Goal: Complete application form: Complete application form

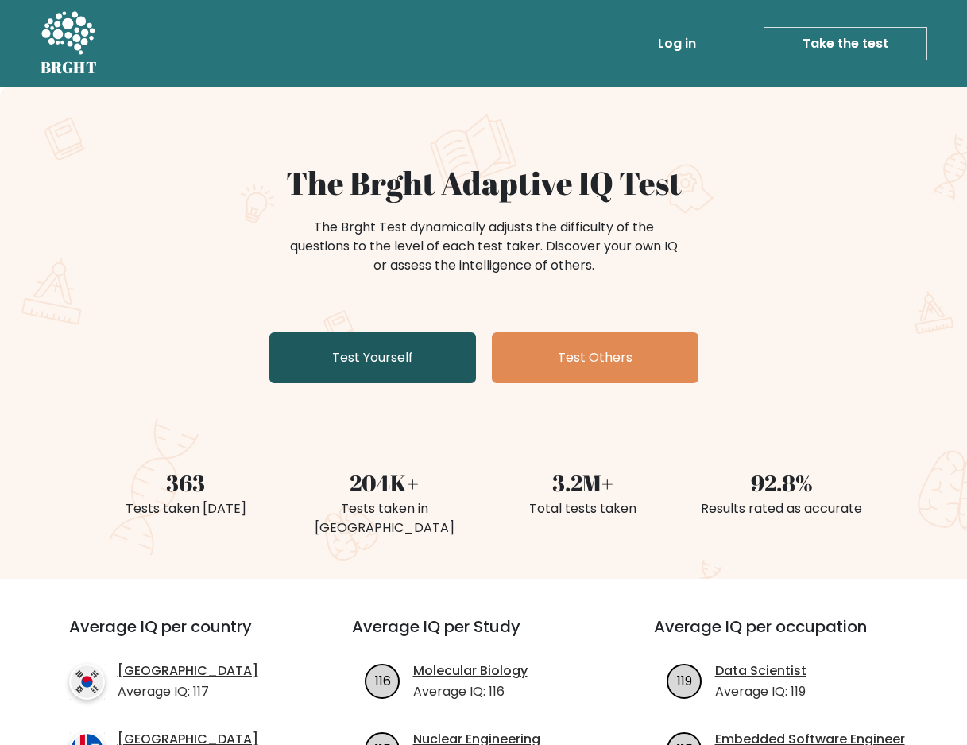
click at [408, 334] on link "Test Yourself" at bounding box center [372, 357] width 207 height 51
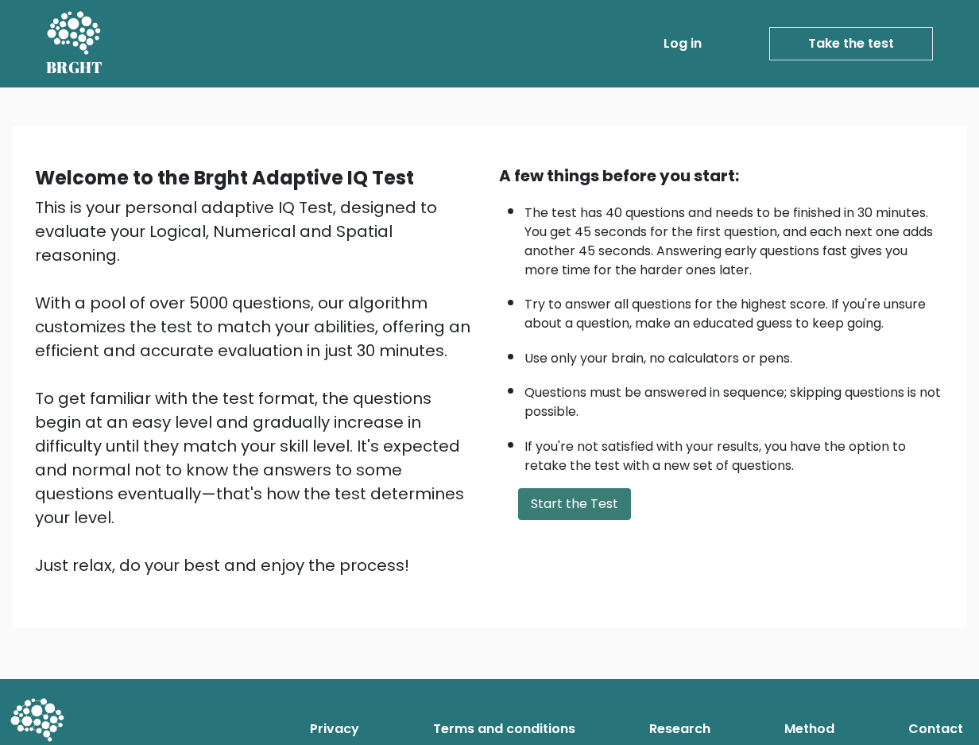
click at [621, 513] on button "Start the Test" at bounding box center [574, 504] width 113 height 32
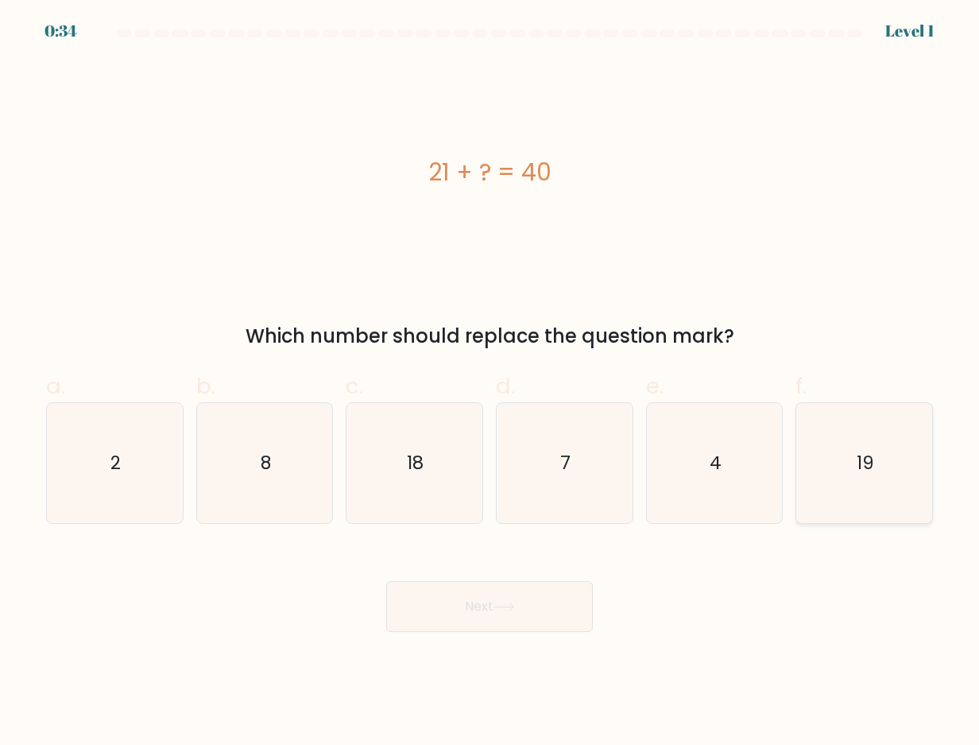
click at [863, 476] on icon "19" at bounding box center [864, 463] width 120 height 120
click at [490, 383] on input "f. 19" at bounding box center [489, 378] width 1 height 10
radio input "true"
click at [516, 616] on button "Next" at bounding box center [489, 606] width 207 height 51
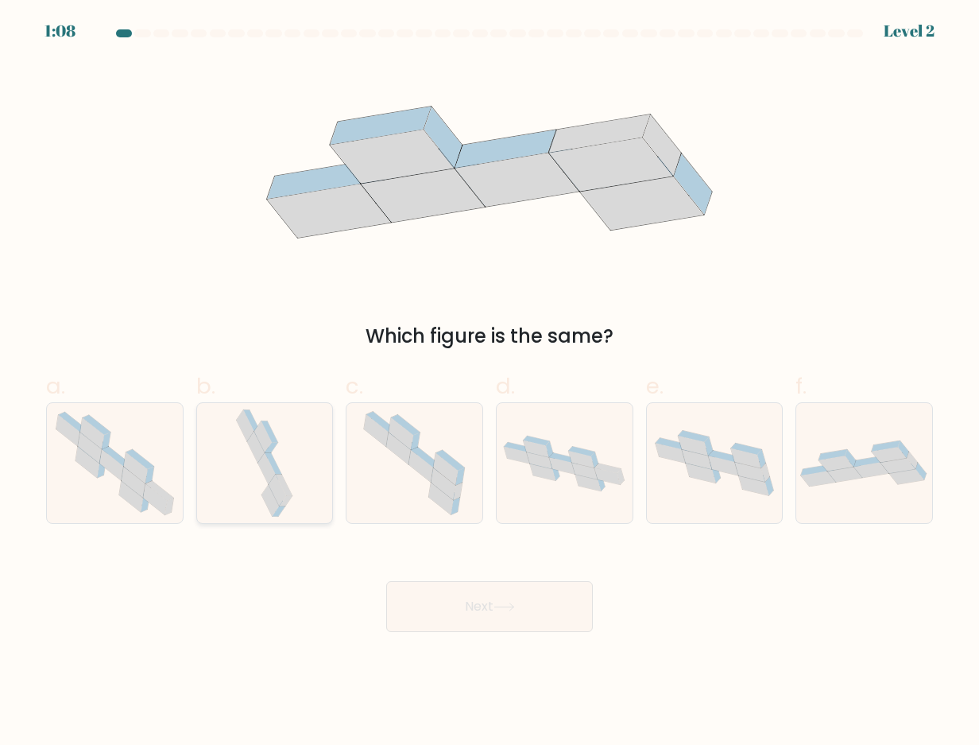
click at [269, 509] on icon at bounding box center [264, 463] width 63 height 120
click at [489, 383] on input "b." at bounding box center [489, 378] width 1 height 10
radio input "true"
click at [470, 605] on button "Next" at bounding box center [489, 606] width 207 height 51
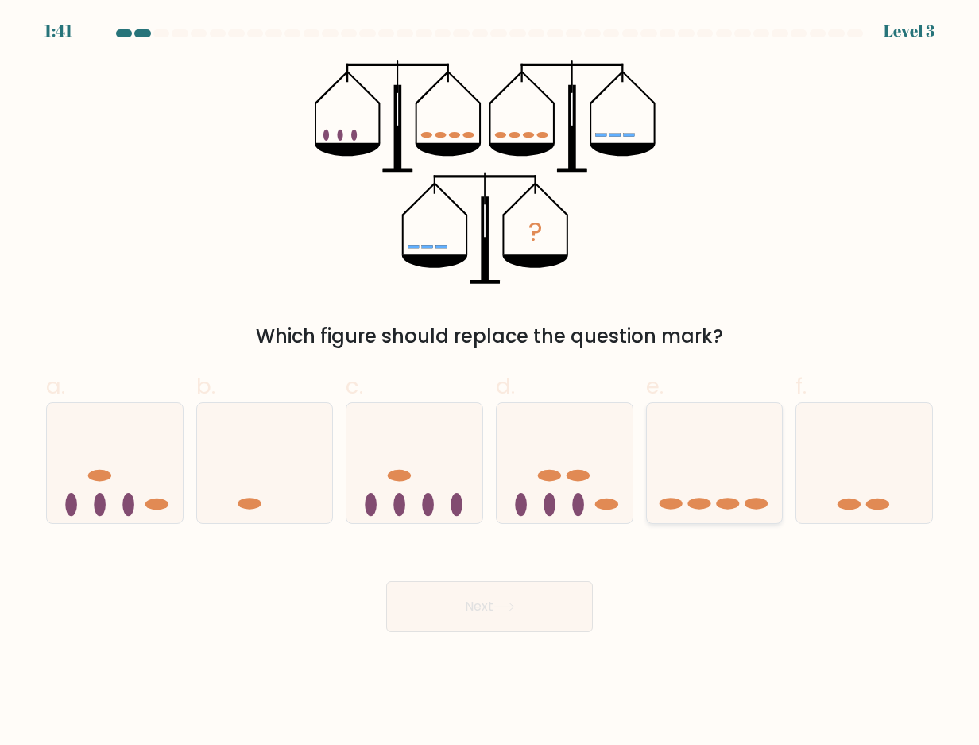
click at [692, 494] on icon at bounding box center [715, 463] width 136 height 112
click at [490, 383] on input "e." at bounding box center [489, 378] width 1 height 10
radio input "true"
click at [539, 607] on button "Next" at bounding box center [489, 606] width 207 height 51
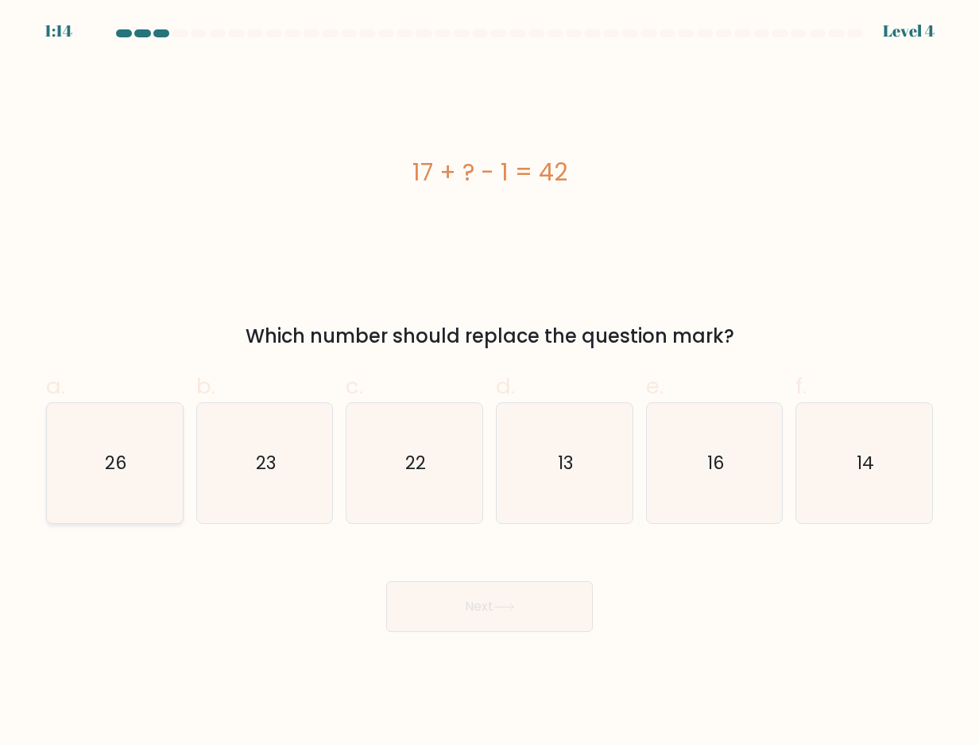
click at [145, 479] on icon "26" at bounding box center [115, 463] width 120 height 120
click at [489, 383] on input "a. 26" at bounding box center [489, 378] width 1 height 10
radio input "true"
click at [500, 604] on icon at bounding box center [503, 606] width 21 height 9
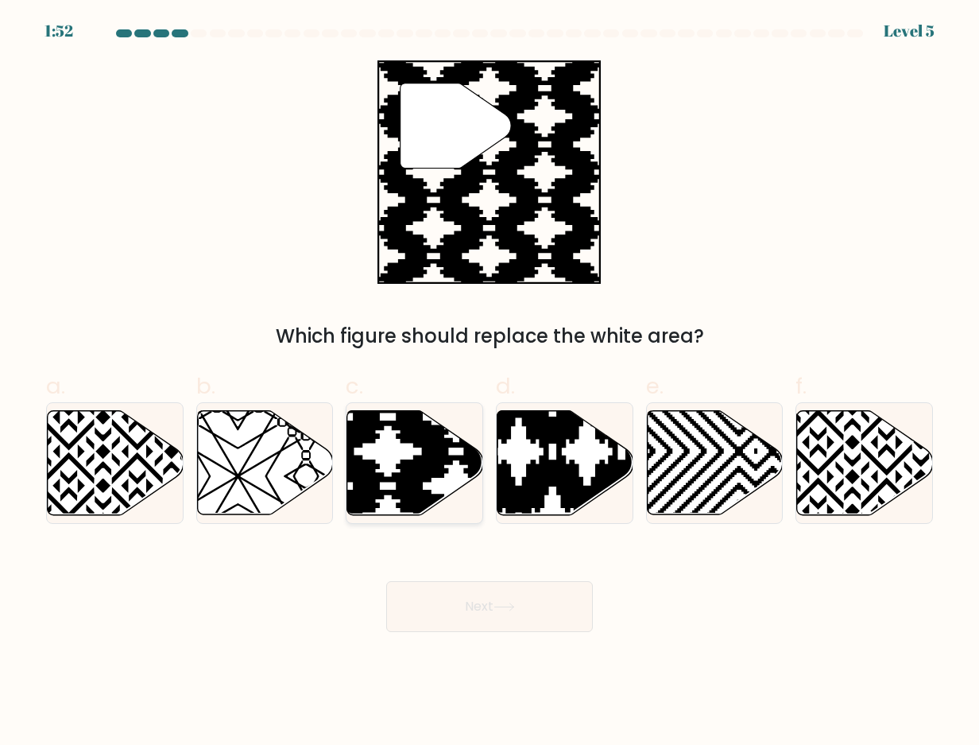
click at [413, 463] on icon at bounding box center [455, 519] width 273 height 273
click at [489, 383] on input "c." at bounding box center [489, 378] width 1 height 10
radio input "true"
click at [497, 617] on button "Next" at bounding box center [489, 606] width 207 height 51
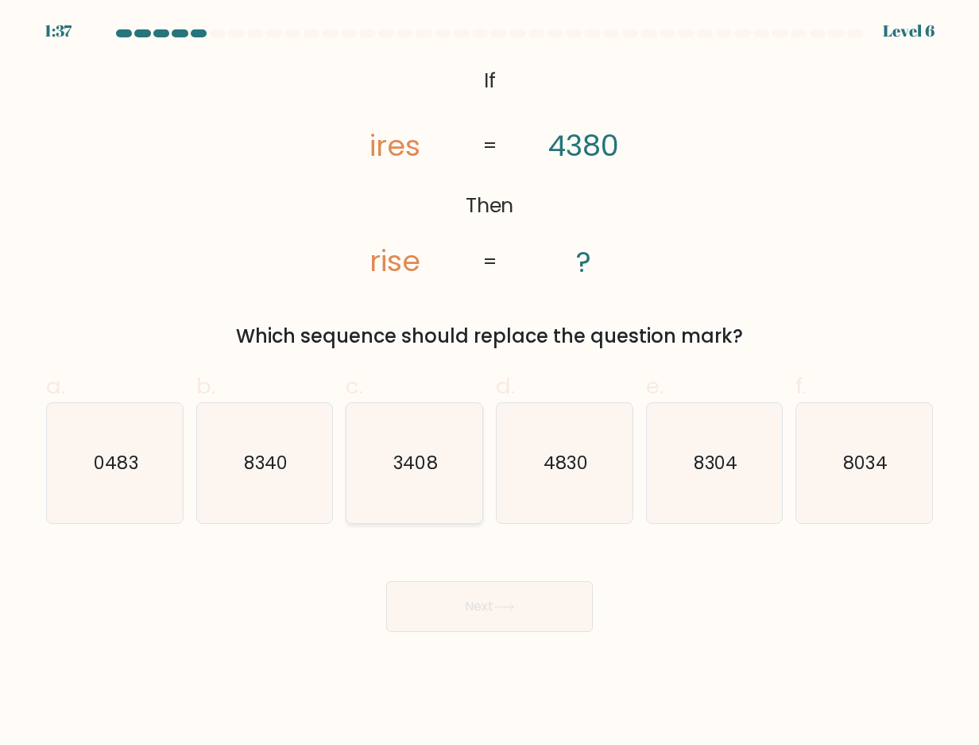
click at [412, 452] on text "3408" at bounding box center [416, 462] width 44 height 25
click at [489, 383] on input "c. 3408" at bounding box center [489, 378] width 1 height 10
radio input "true"
click at [540, 600] on button "Next" at bounding box center [489, 606] width 207 height 51
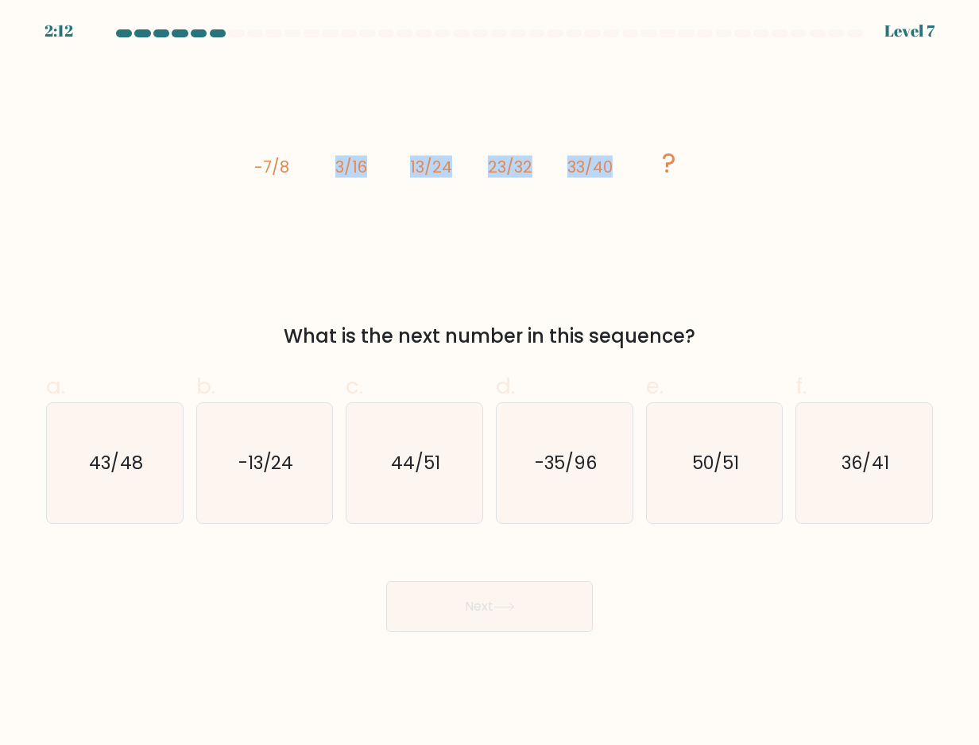
drag, startPoint x: 226, startPoint y: 131, endPoint x: 618, endPoint y: 233, distance: 405.5
click at [629, 210] on div "image/svg+xml -7/8 3/16 13/24 23/32 33/40 ? What is the next number in this seq…" at bounding box center [490, 205] width 906 height 290
click at [849, 230] on div "image/svg+xml -7/8 3/16 13/24 23/32 33/40 ? What is the next number in this seq…" at bounding box center [490, 205] width 906 height 290
click at [141, 446] on icon "43/48" at bounding box center [115, 463] width 120 height 120
click at [489, 383] on input "a. 43/48" at bounding box center [489, 378] width 1 height 10
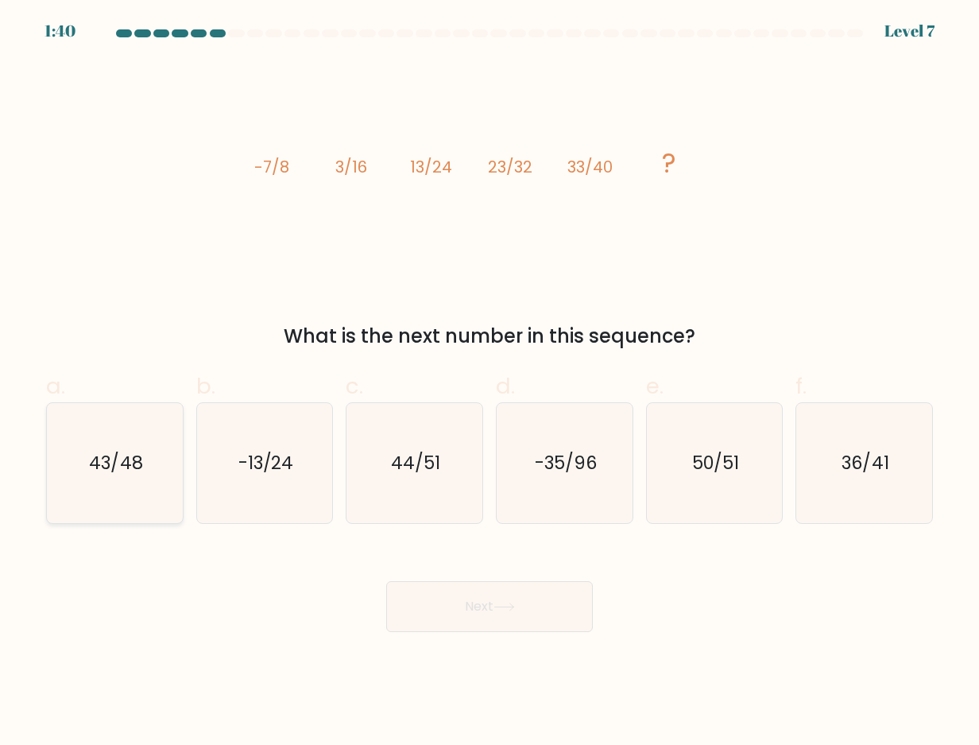
radio input "true"
click at [530, 590] on button "Next" at bounding box center [489, 606] width 207 height 51
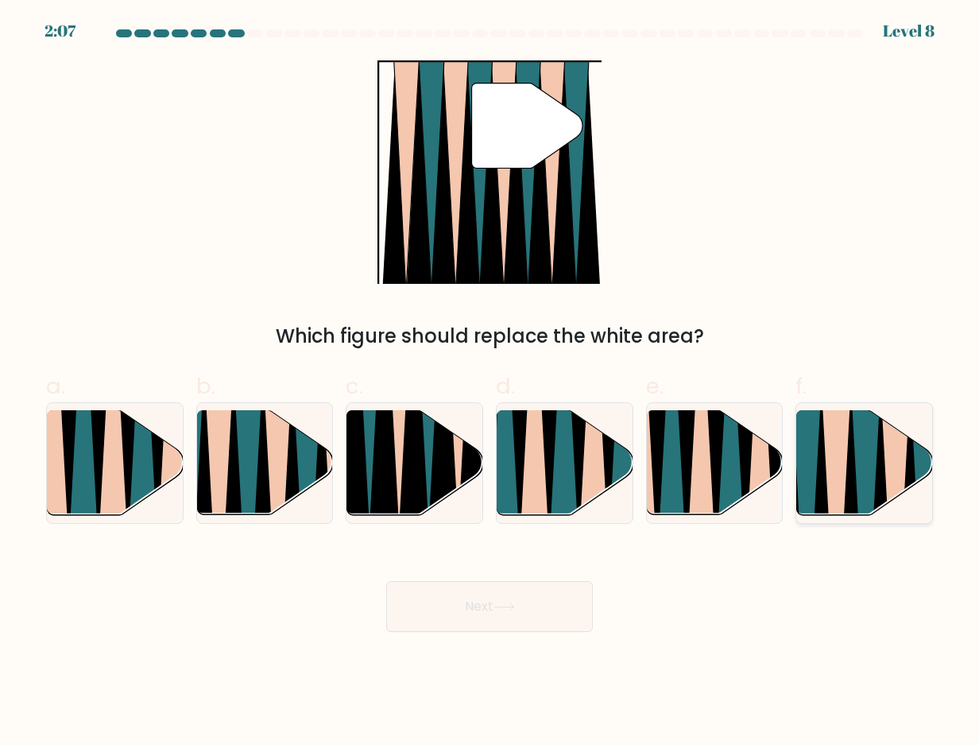
click at [843, 462] on icon at bounding box center [836, 521] width 31 height 272
click at [490, 383] on input "f." at bounding box center [489, 378] width 1 height 10
radio input "true"
click at [492, 600] on button "Next" at bounding box center [489, 606] width 207 height 51
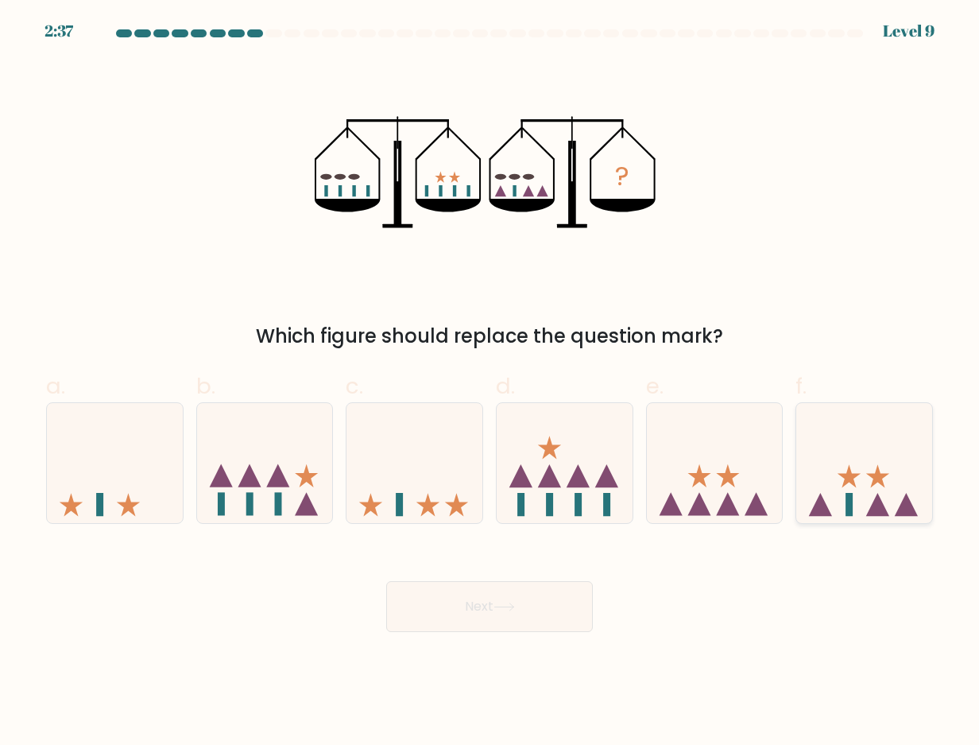
click at [856, 470] on icon at bounding box center [864, 463] width 136 height 112
click at [490, 383] on input "f." at bounding box center [489, 378] width 1 height 10
radio input "true"
click at [439, 609] on button "Next" at bounding box center [489, 606] width 207 height 51
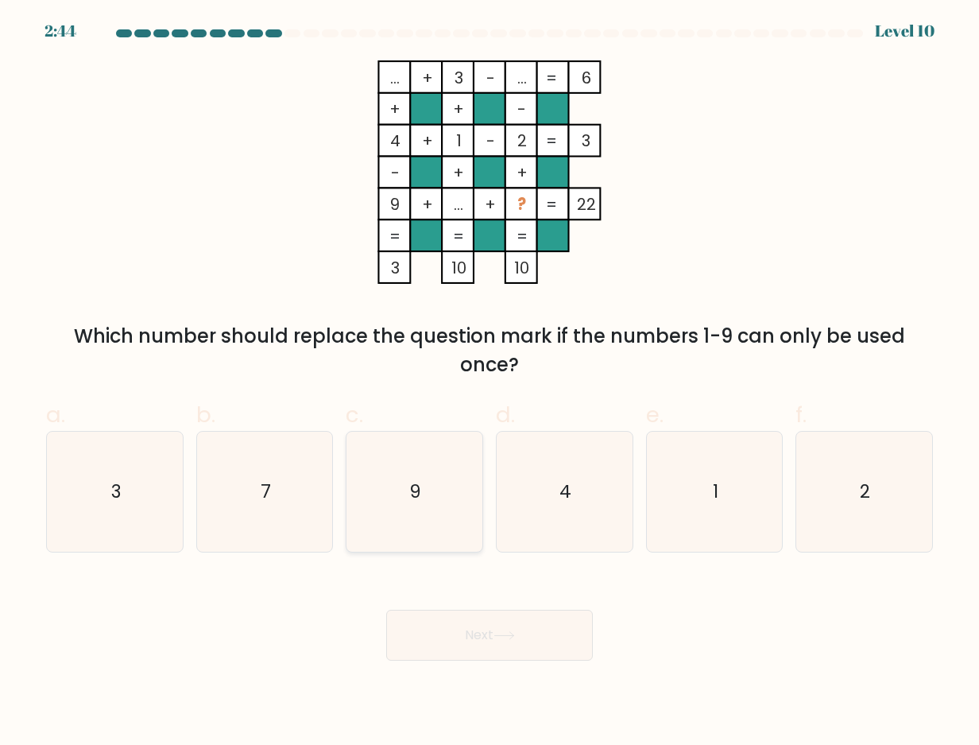
click at [383, 487] on icon "9" at bounding box center [414, 491] width 120 height 120
click at [489, 383] on input "c. 9" at bounding box center [489, 378] width 1 height 10
radio input "true"
click at [493, 630] on button "Next" at bounding box center [489, 634] width 207 height 51
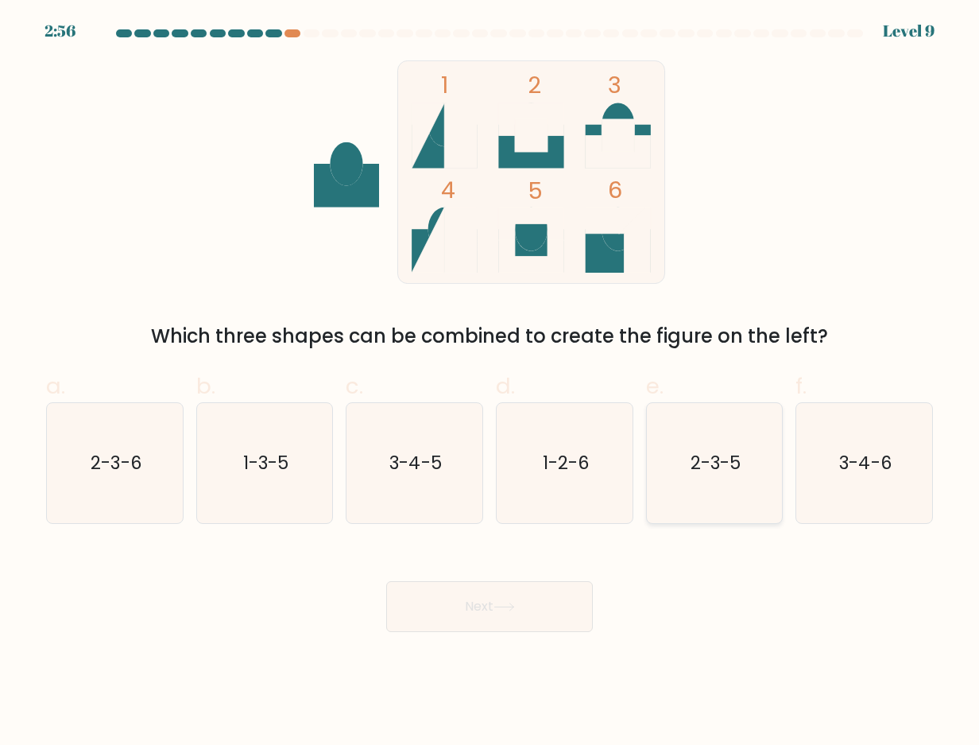
click at [700, 480] on icon "2-3-5" at bounding box center [715, 463] width 120 height 120
click at [490, 383] on input "e. 2-3-5" at bounding box center [489, 378] width 1 height 10
radio input "true"
click at [501, 600] on button "Next" at bounding box center [489, 606] width 207 height 51
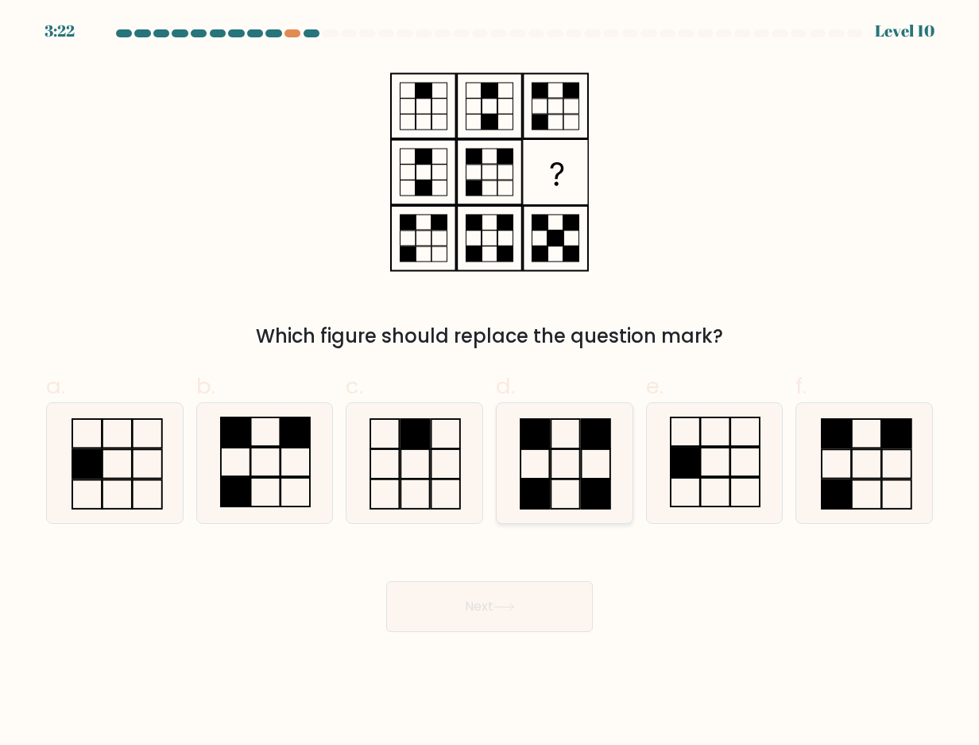
click at [534, 475] on icon at bounding box center [565, 463] width 120 height 120
click at [490, 383] on input "d." at bounding box center [489, 378] width 1 height 10
radio input "true"
click at [493, 606] on button "Next" at bounding box center [489, 606] width 207 height 51
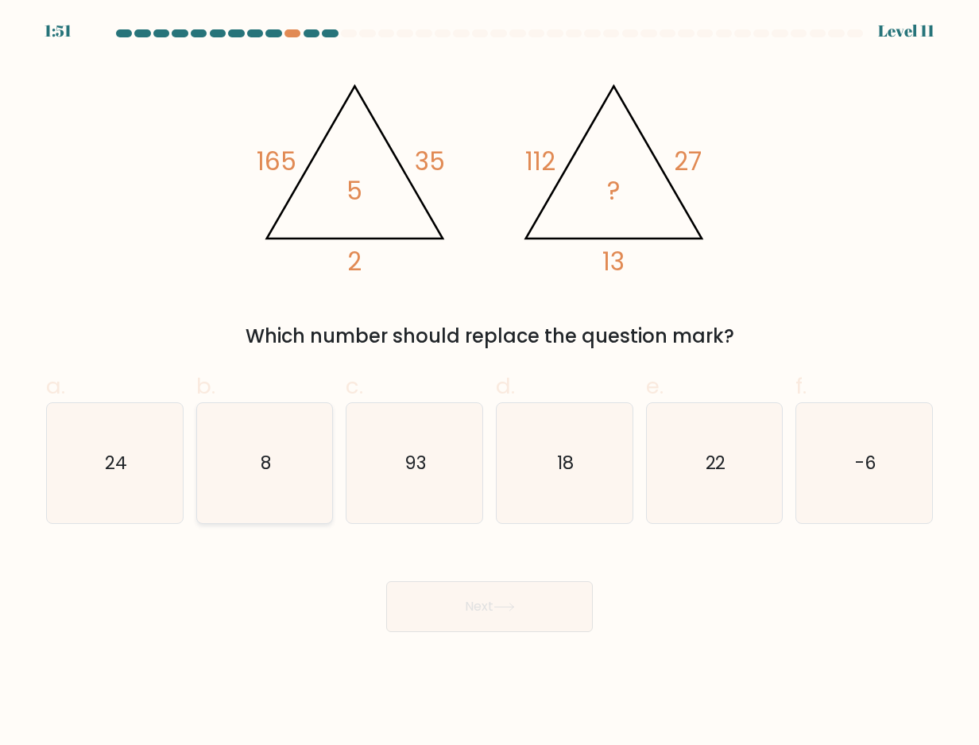
click at [291, 453] on icon "8" at bounding box center [265, 463] width 120 height 120
click at [489, 383] on input "b. 8" at bounding box center [489, 378] width 1 height 10
radio input "true"
click at [535, 607] on button "Next" at bounding box center [489, 606] width 207 height 51
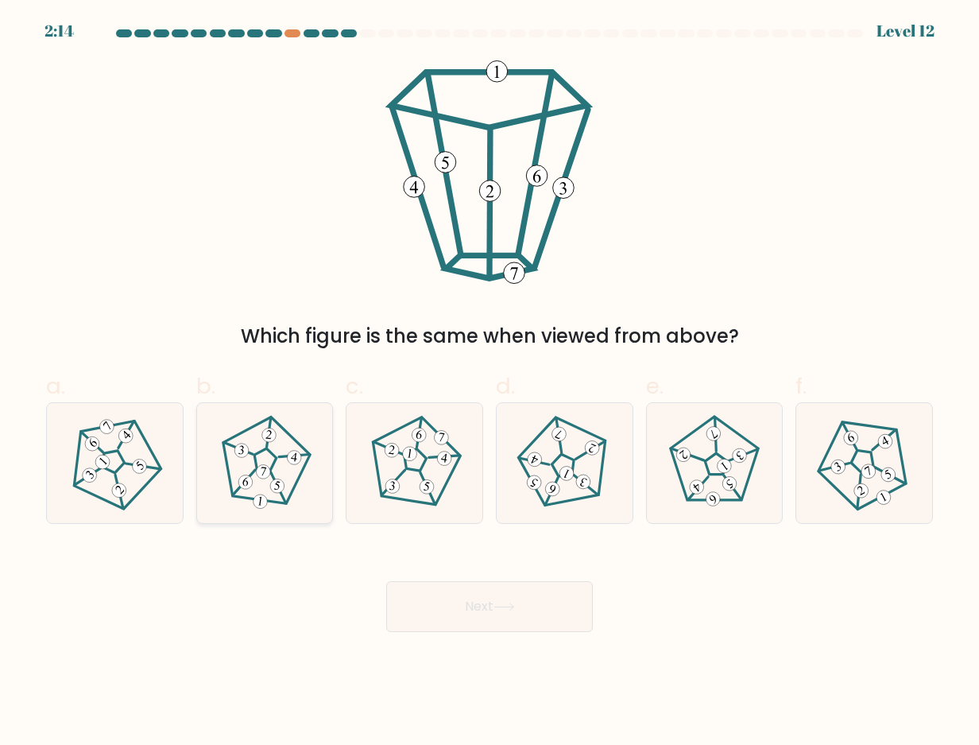
click at [292, 485] on icon at bounding box center [265, 463] width 96 height 96
click at [489, 383] on input "b." at bounding box center [489, 378] width 1 height 10
radio input "true"
click at [528, 618] on button "Next" at bounding box center [489, 606] width 207 height 51
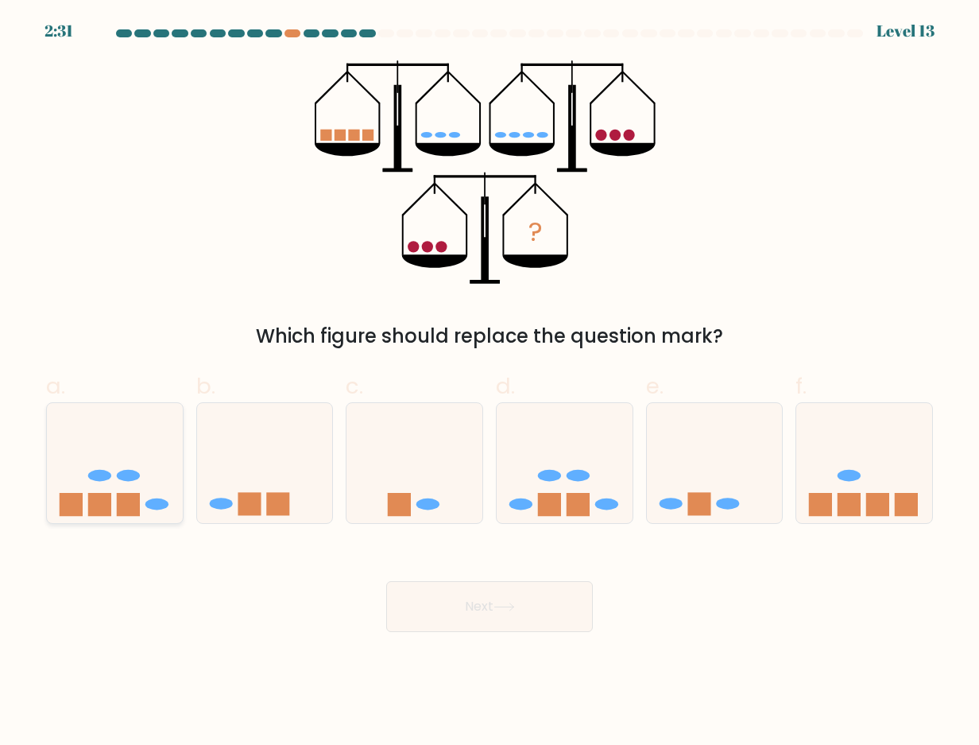
click at [180, 484] on icon at bounding box center [115, 463] width 136 height 112
click at [489, 383] on input "a." at bounding box center [489, 378] width 1 height 10
radio input "true"
click at [485, 598] on button "Next" at bounding box center [489, 606] width 207 height 51
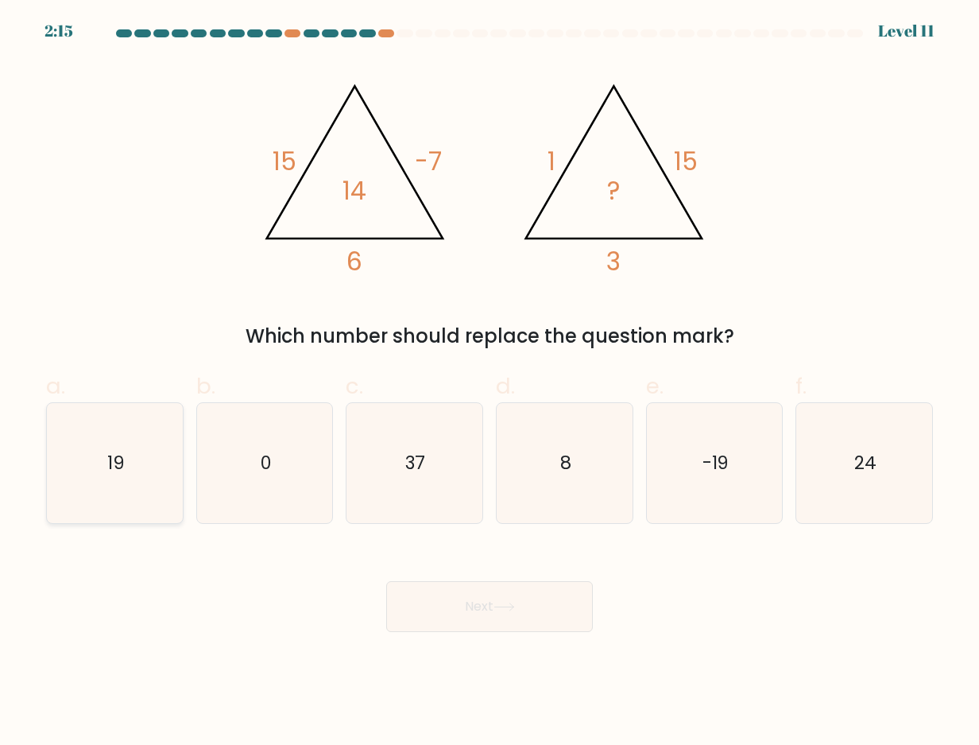
click at [149, 479] on icon "19" at bounding box center [115, 463] width 120 height 120
click at [489, 383] on input "a. 19" at bounding box center [489, 378] width 1 height 10
radio input "true"
click at [509, 599] on button "Next" at bounding box center [489, 606] width 207 height 51
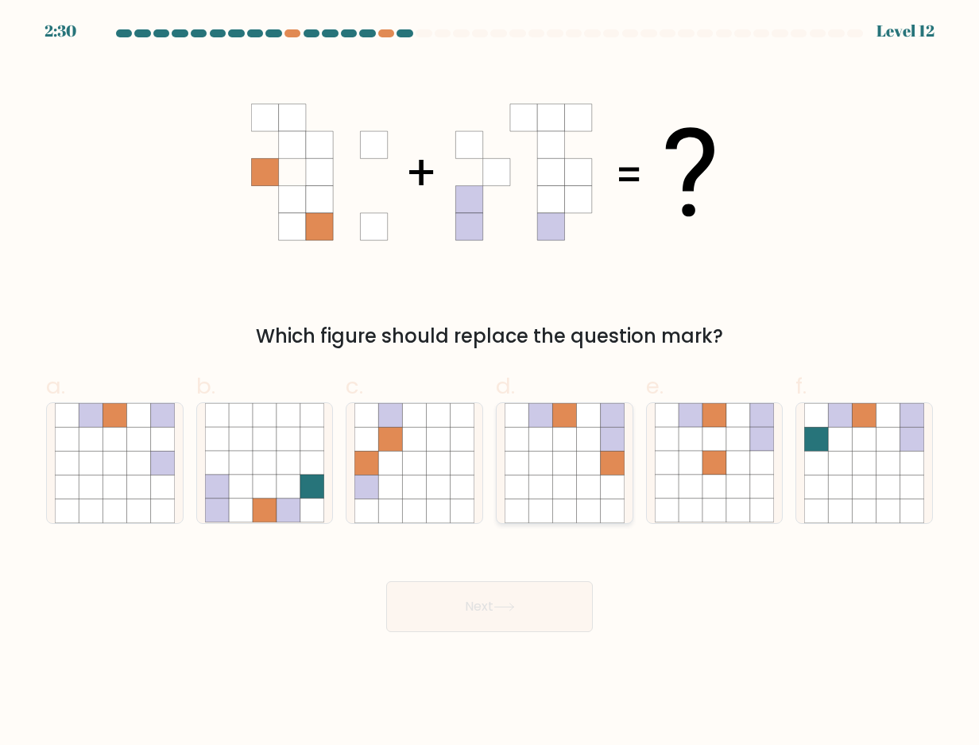
click at [570, 465] on icon at bounding box center [564, 463] width 24 height 24
click at [490, 383] on input "d." at bounding box center [489, 378] width 1 height 10
radio input "true"
click at [528, 586] on button "Next" at bounding box center [489, 606] width 207 height 51
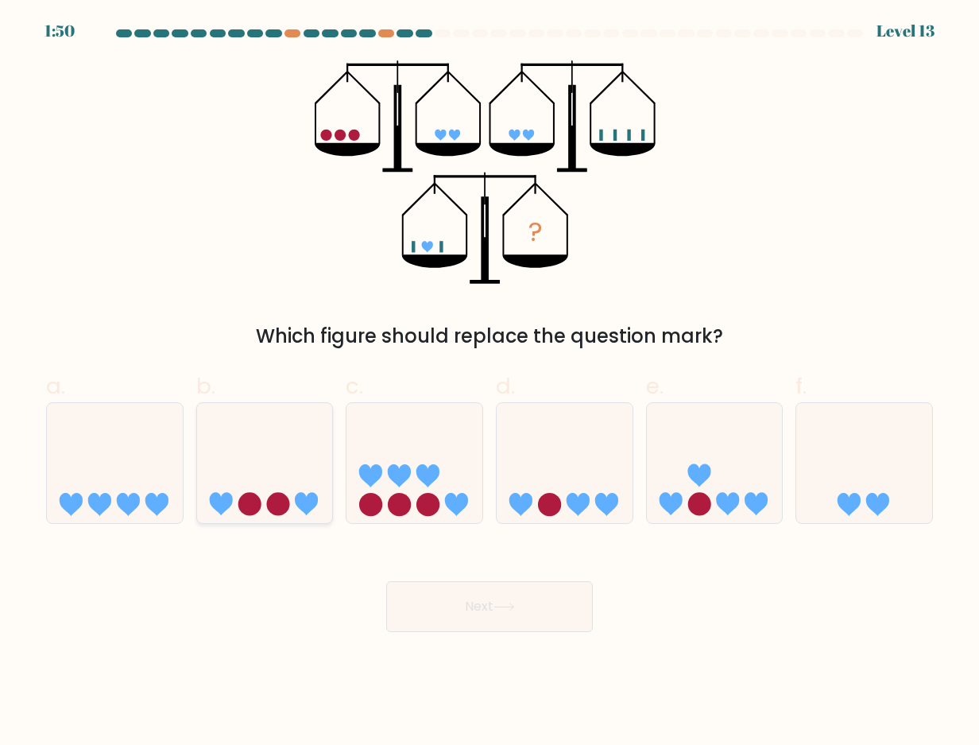
click at [274, 468] on icon at bounding box center [265, 463] width 136 height 112
click at [489, 383] on input "b." at bounding box center [489, 378] width 1 height 10
radio input "true"
click at [807, 490] on icon at bounding box center [864, 463] width 136 height 112
click at [490, 383] on input "f." at bounding box center [489, 378] width 1 height 10
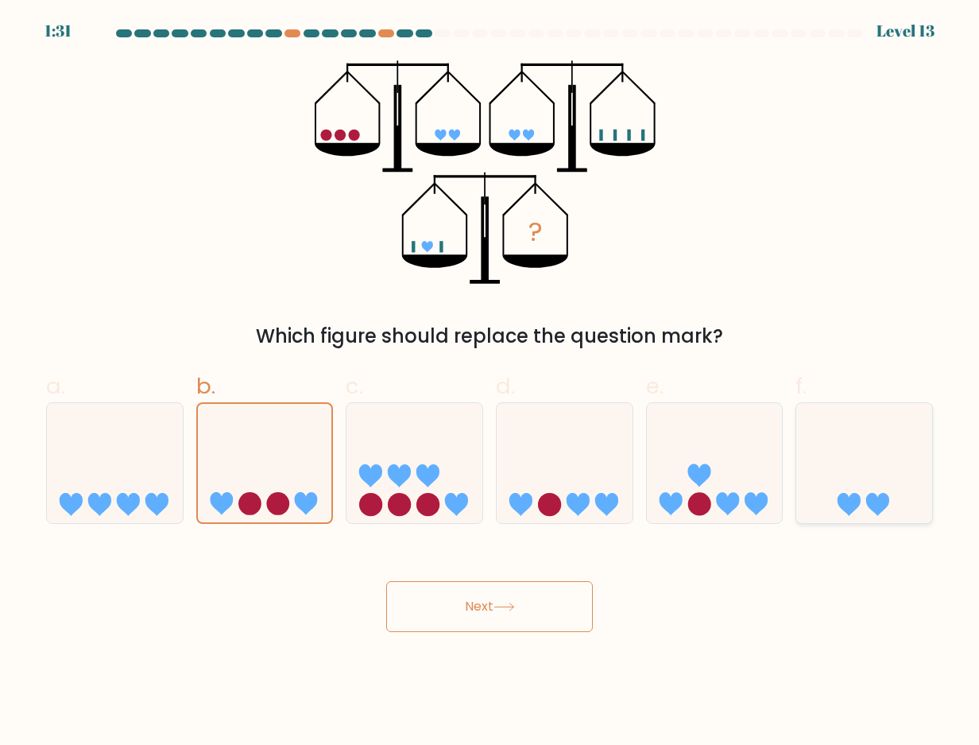
radio input "true"
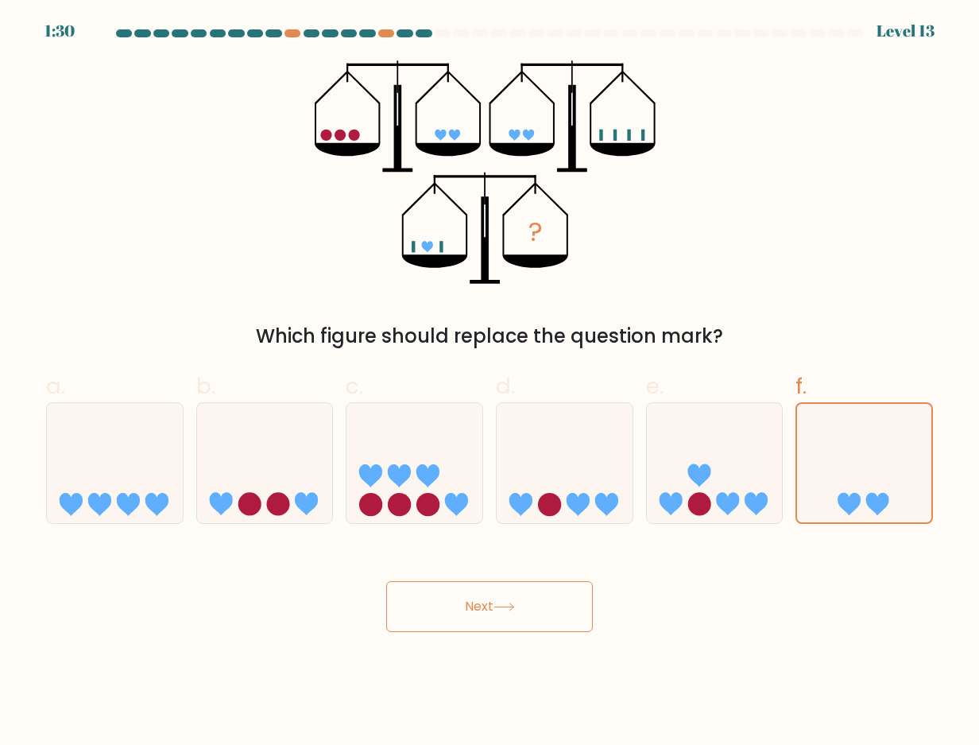
click at [516, 614] on button "Next" at bounding box center [489, 606] width 207 height 51
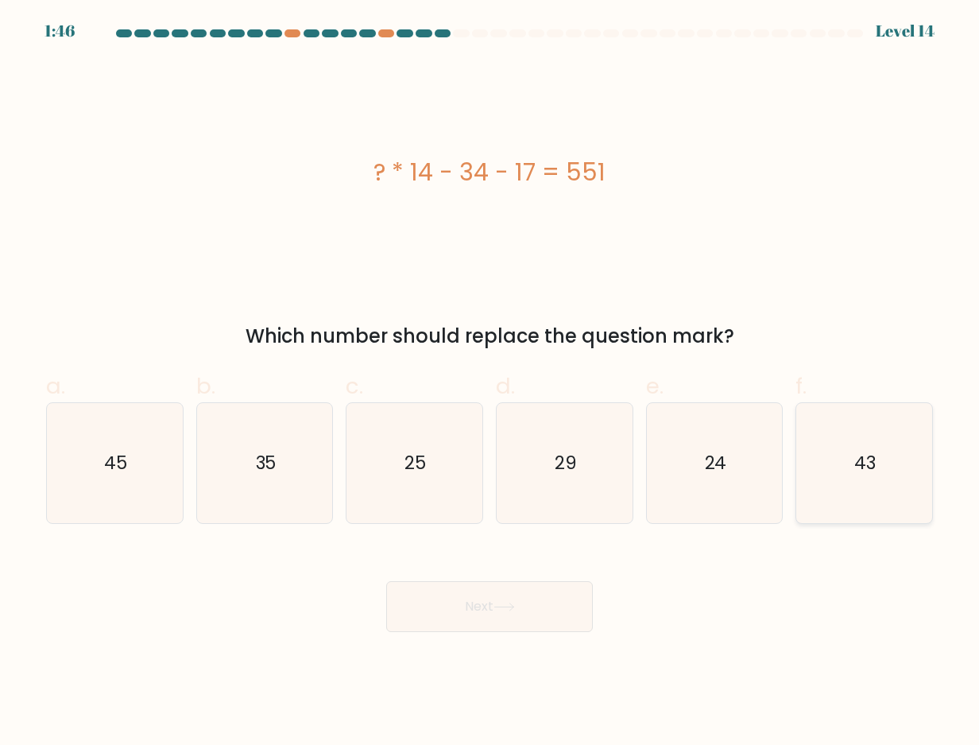
click at [878, 451] on icon "43" at bounding box center [864, 463] width 120 height 120
click at [490, 383] on input "f. 43" at bounding box center [489, 378] width 1 height 10
radio input "true"
click at [468, 613] on button "Next" at bounding box center [489, 606] width 207 height 51
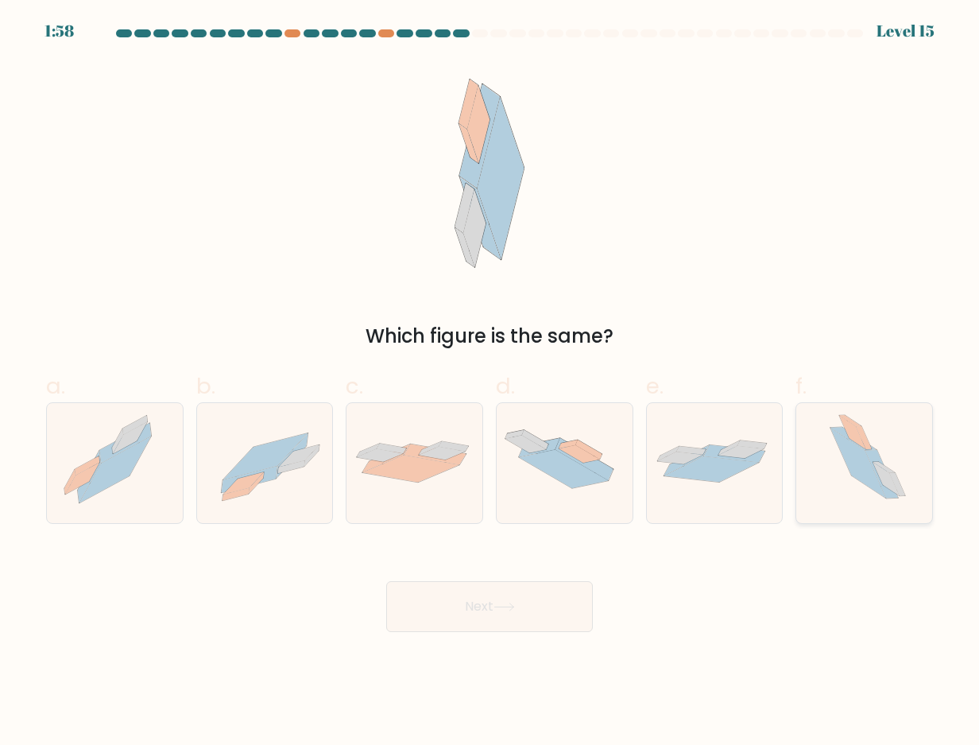
click at [861, 484] on icon at bounding box center [864, 463] width 105 height 120
click at [490, 383] on input "f." at bounding box center [489, 378] width 1 height 10
radio input "true"
click at [540, 605] on button "Next" at bounding box center [489, 606] width 207 height 51
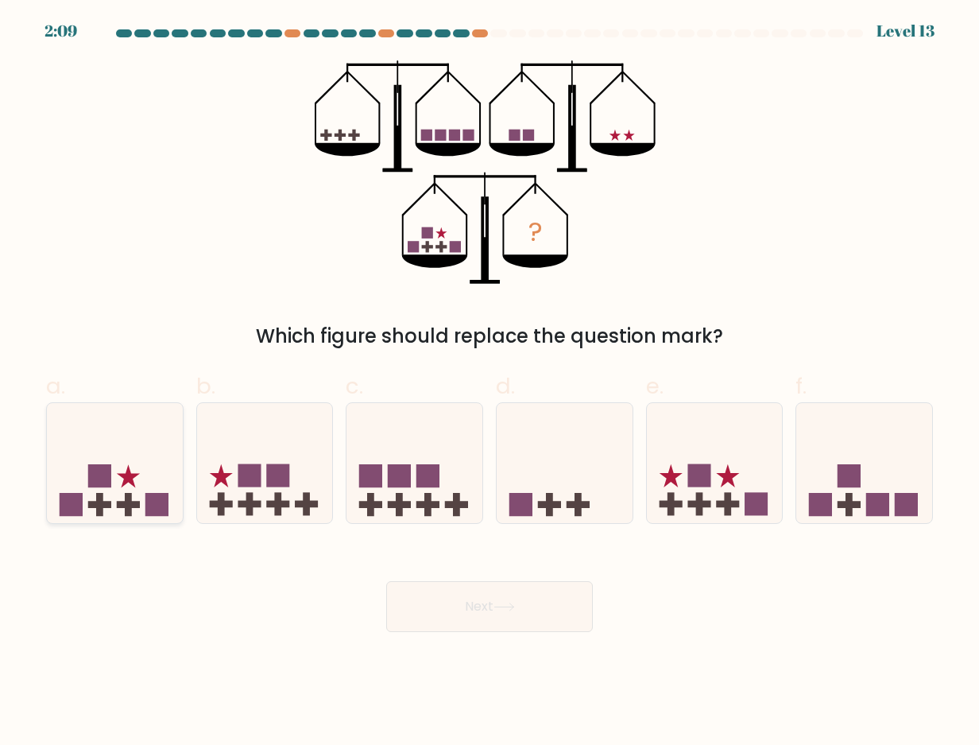
click at [96, 445] on icon at bounding box center [115, 463] width 136 height 112
click at [489, 383] on input "a." at bounding box center [489, 378] width 1 height 10
radio input "true"
click at [510, 617] on button "Next" at bounding box center [489, 606] width 207 height 51
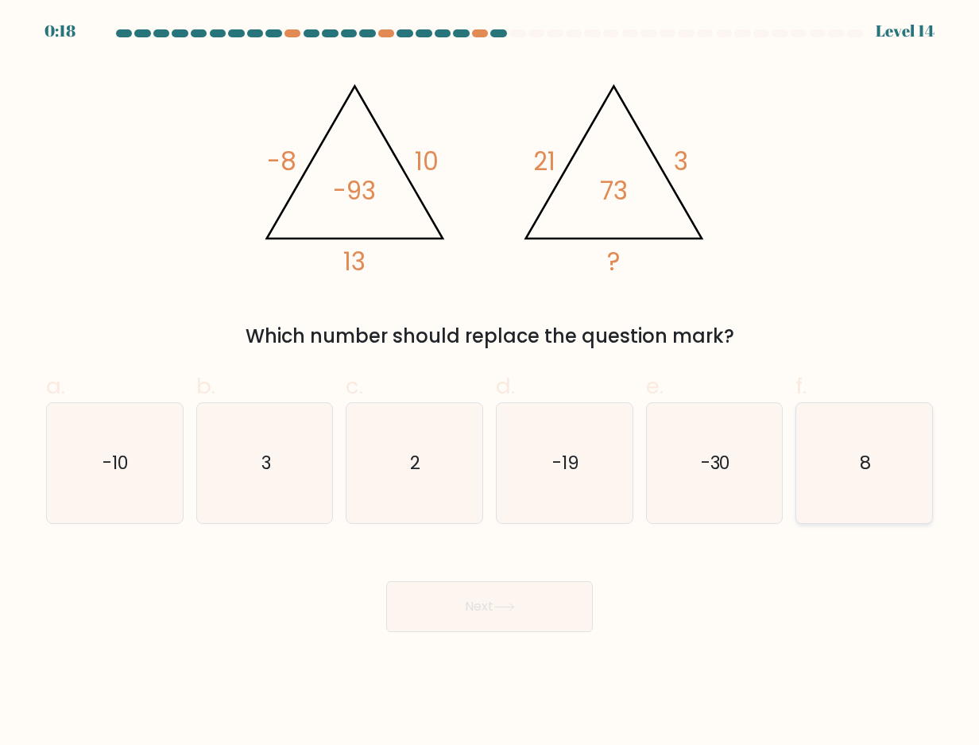
click at [855, 479] on icon "8" at bounding box center [864, 463] width 120 height 120
click at [490, 383] on input "f. 8" at bounding box center [489, 378] width 1 height 10
radio input "true"
click at [562, 611] on button "Next" at bounding box center [489, 606] width 207 height 51
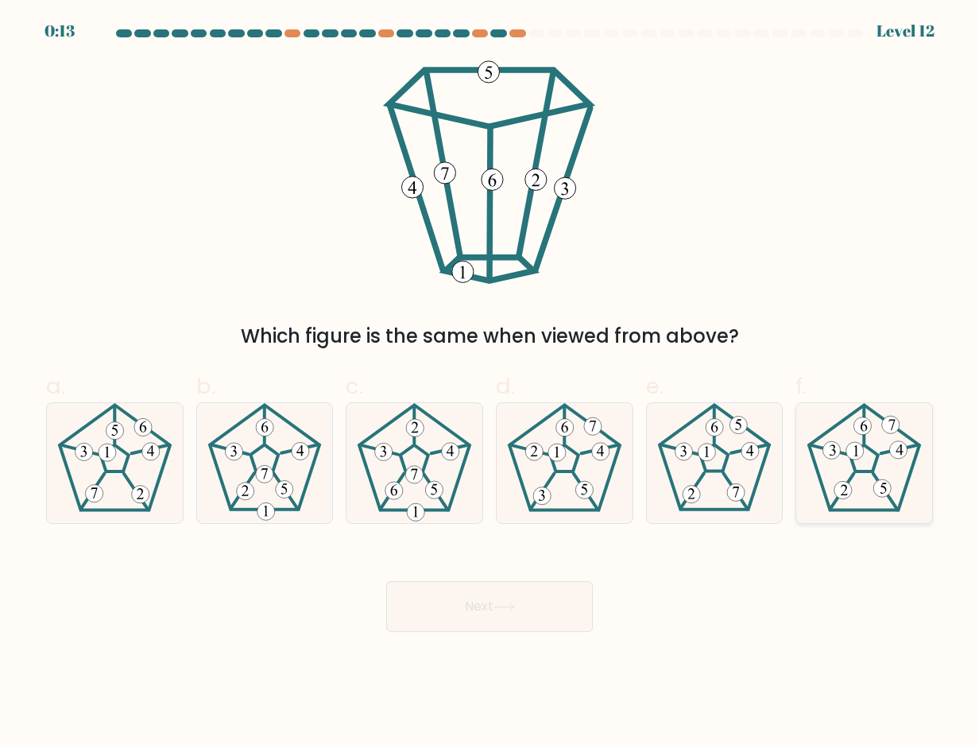
click at [899, 499] on icon at bounding box center [864, 463] width 120 height 120
click at [490, 383] on input "f." at bounding box center [489, 378] width 1 height 10
radio input "true"
click at [718, 462] on icon at bounding box center [715, 463] width 120 height 120
click at [490, 383] on input "e." at bounding box center [489, 378] width 1 height 10
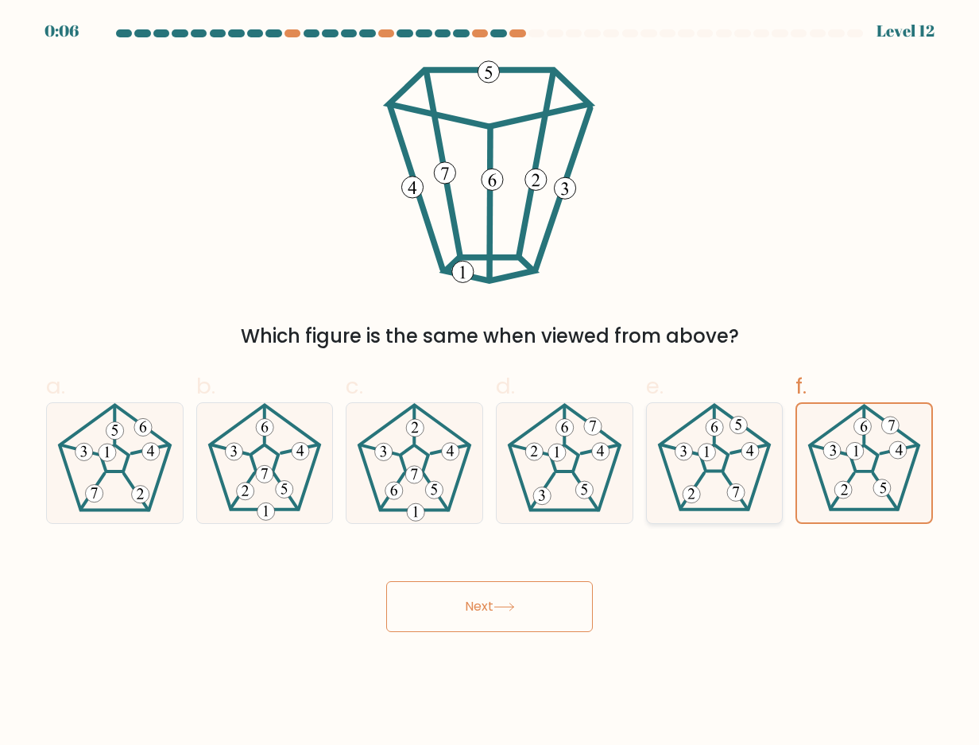
radio input "true"
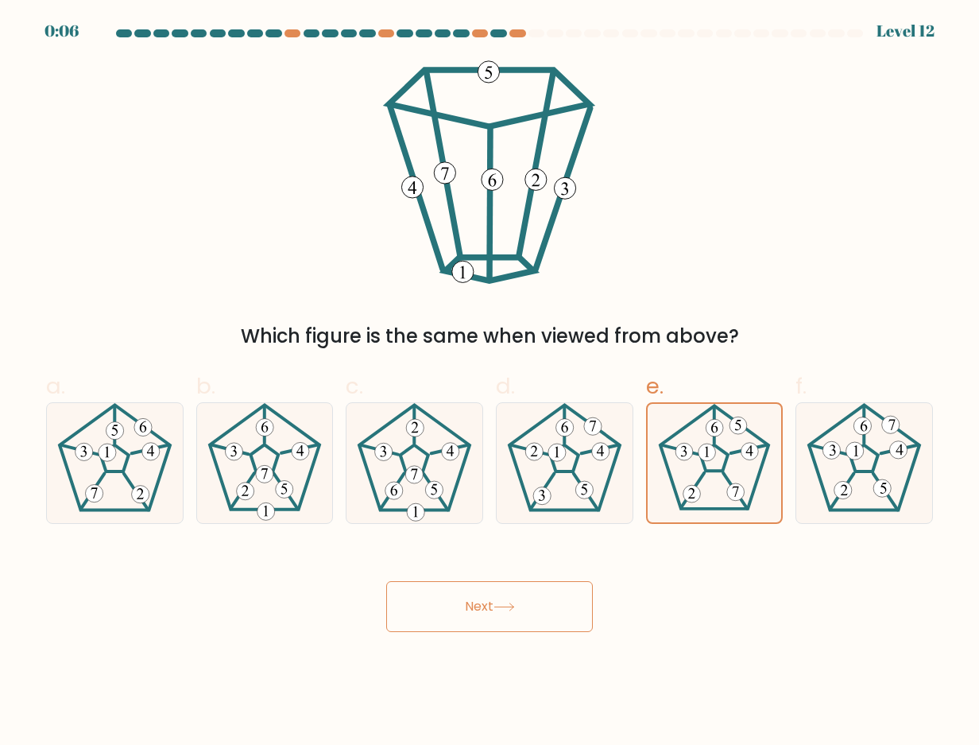
click at [476, 598] on button "Next" at bounding box center [489, 606] width 207 height 51
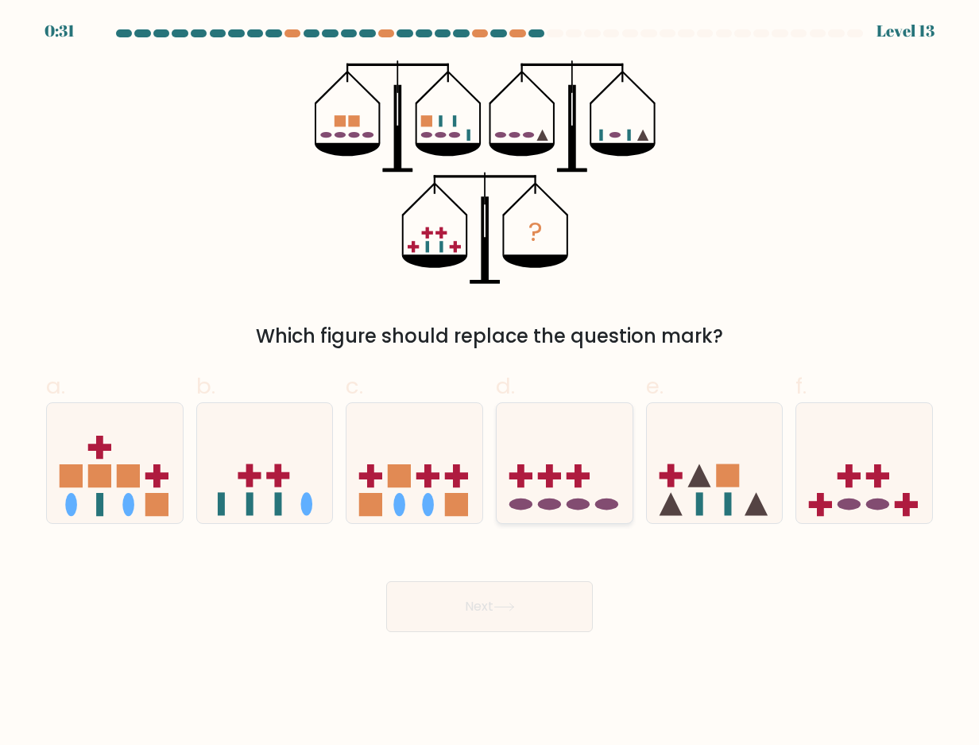
click at [585, 481] on icon at bounding box center [565, 463] width 136 height 112
click at [490, 383] on input "d." at bounding box center [489, 378] width 1 height 10
radio input "true"
click at [508, 596] on button "Next" at bounding box center [489, 606] width 207 height 51
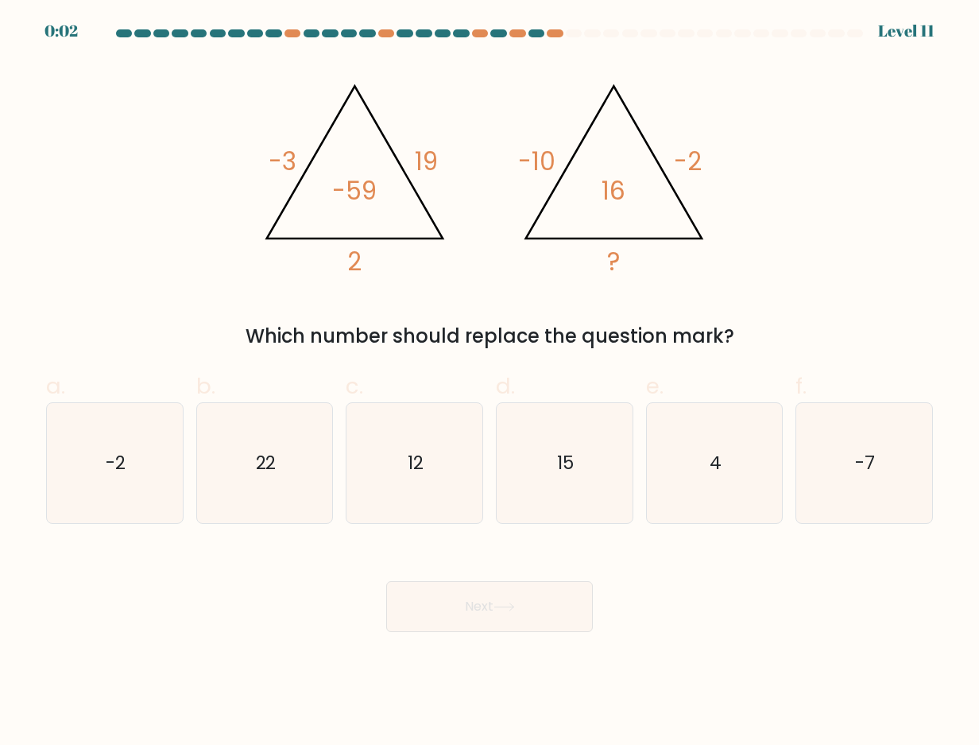
drag, startPoint x: 134, startPoint y: 457, endPoint x: 454, endPoint y: 602, distance: 350.6
click at [137, 455] on icon "-2" at bounding box center [115, 463] width 120 height 120
click at [489, 383] on input "a. -2" at bounding box center [489, 378] width 1 height 10
radio input "true"
click at [491, 621] on button "Next" at bounding box center [489, 606] width 207 height 51
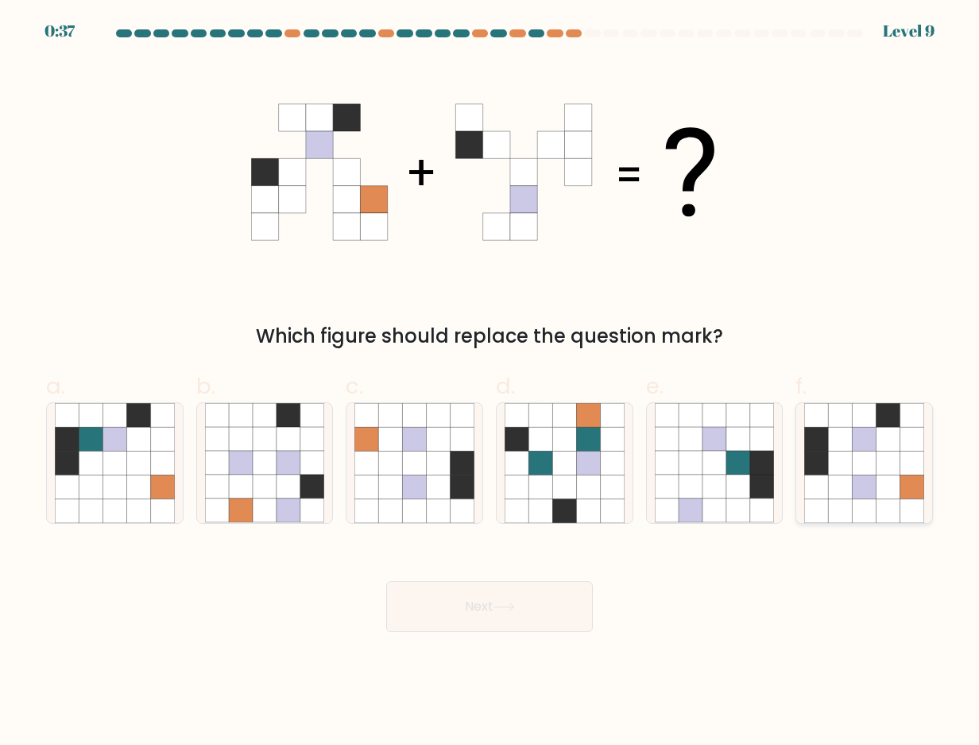
click at [859, 479] on icon at bounding box center [865, 487] width 24 height 24
click at [490, 383] on input "f." at bounding box center [489, 378] width 1 height 10
radio input "true"
click at [520, 605] on button "Next" at bounding box center [489, 606] width 207 height 51
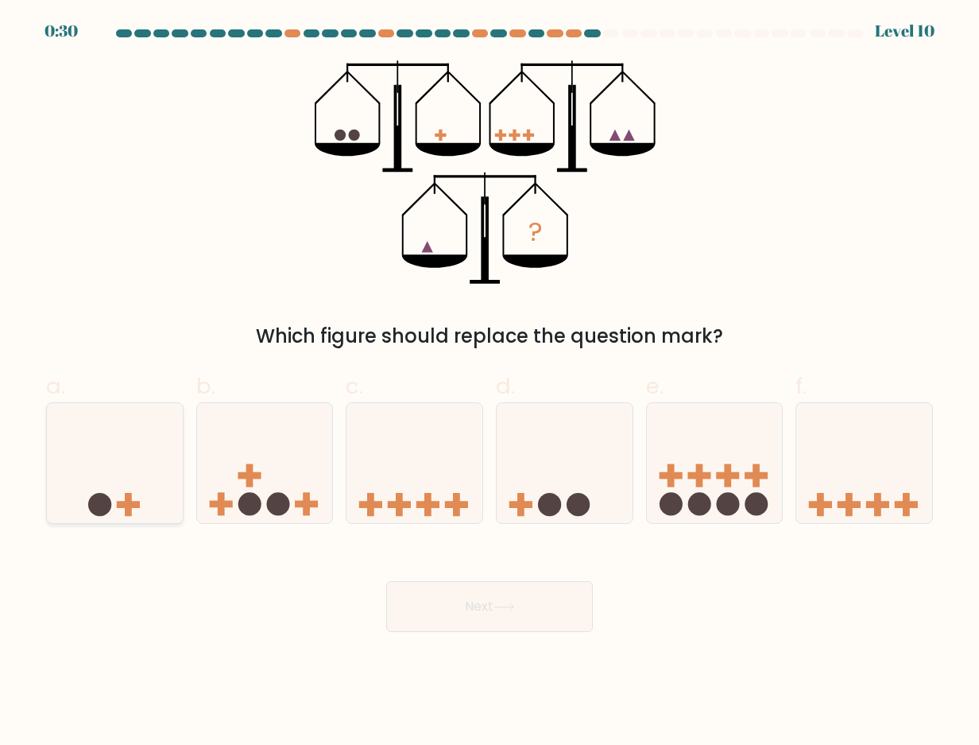
click at [153, 462] on icon at bounding box center [115, 463] width 136 height 112
click at [489, 383] on input "a." at bounding box center [489, 378] width 1 height 10
radio input "true"
click at [494, 595] on button "Next" at bounding box center [489, 606] width 207 height 51
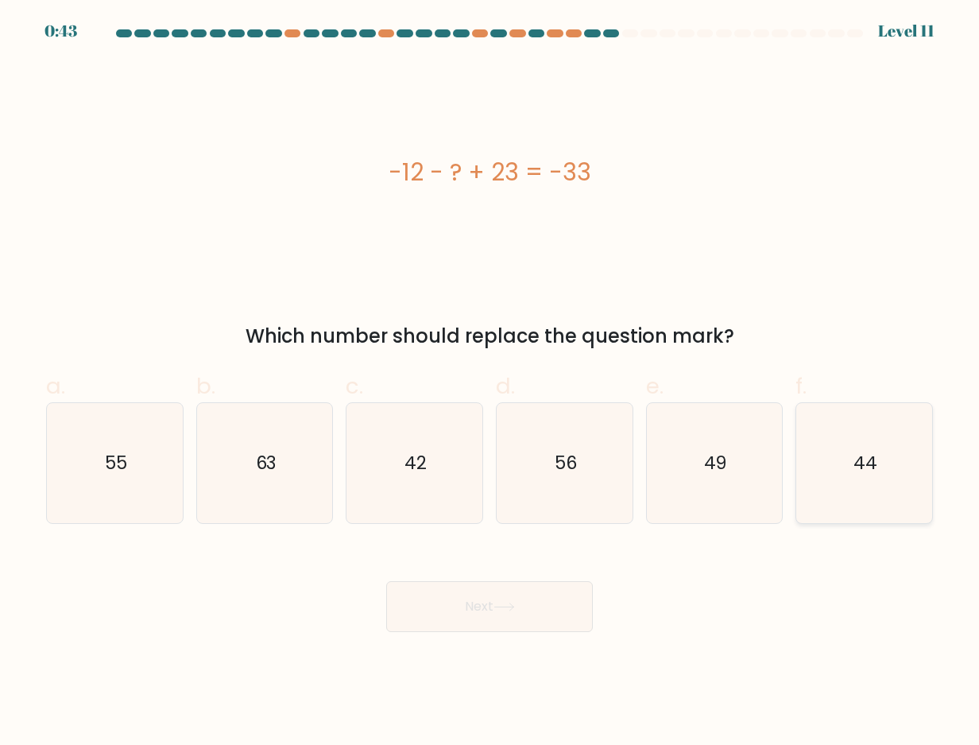
click at [850, 472] on icon "44" at bounding box center [864, 463] width 120 height 120
click at [490, 383] on input "f. 44" at bounding box center [489, 378] width 1 height 10
radio input "true"
click at [464, 605] on button "Next" at bounding box center [489, 606] width 207 height 51
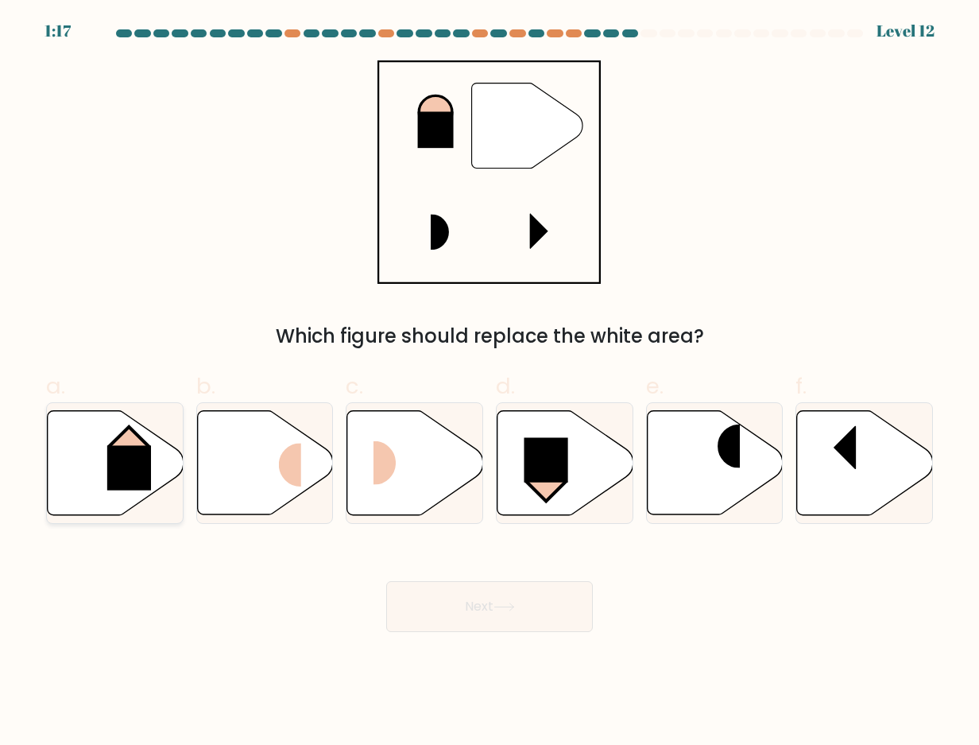
click at [143, 474] on rect at bounding box center [129, 467] width 44 height 44
click at [489, 383] on input "a." at bounding box center [489, 378] width 1 height 10
radio input "true"
click at [539, 609] on button "Next" at bounding box center [489, 606] width 207 height 51
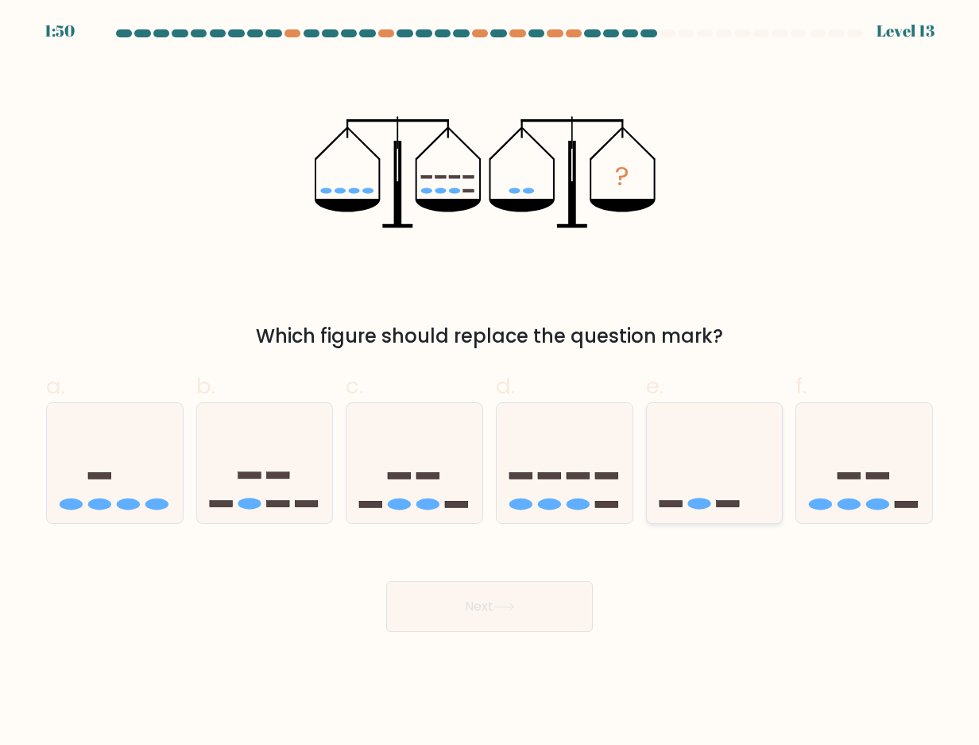
click at [713, 482] on icon at bounding box center [715, 463] width 136 height 112
click at [490, 383] on input "e." at bounding box center [489, 378] width 1 height 10
radio input "true"
click at [528, 598] on button "Next" at bounding box center [489, 606] width 207 height 51
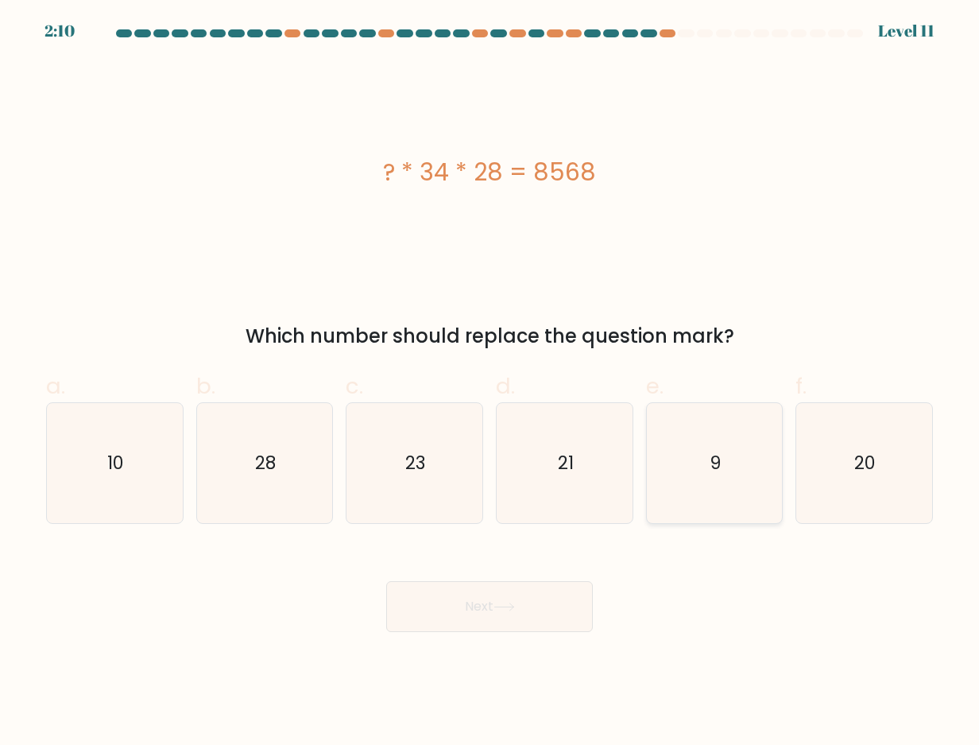
click at [718, 446] on icon "9" at bounding box center [715, 463] width 120 height 120
click at [490, 383] on input "e. 9" at bounding box center [489, 378] width 1 height 10
radio input "true"
click at [500, 597] on button "Next" at bounding box center [489, 606] width 207 height 51
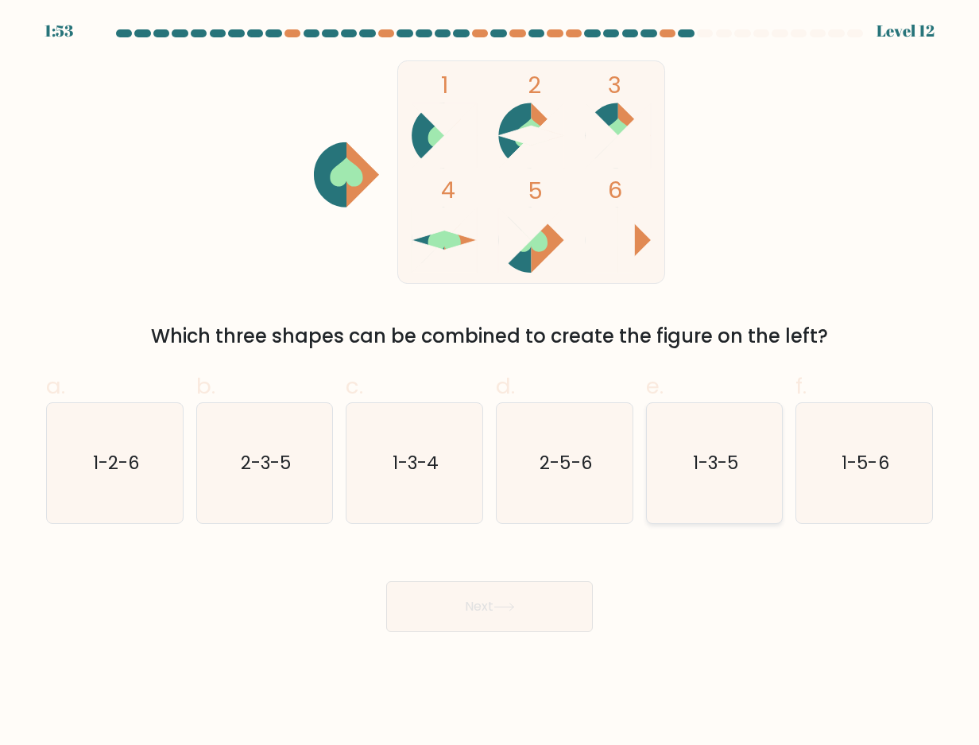
click at [714, 480] on icon "1-3-5" at bounding box center [715, 463] width 120 height 120
click at [490, 383] on input "e. 1-3-5" at bounding box center [489, 378] width 1 height 10
radio input "true"
click at [484, 601] on button "Next" at bounding box center [489, 606] width 207 height 51
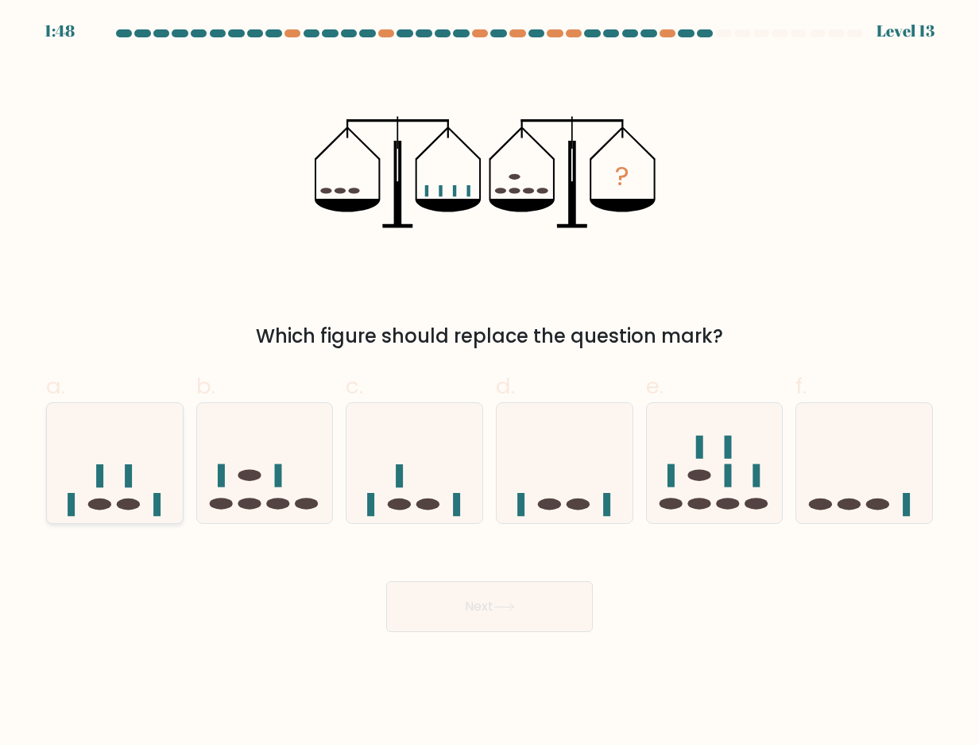
click at [143, 455] on icon at bounding box center [115, 463] width 136 height 112
click at [489, 383] on input "a." at bounding box center [489, 378] width 1 height 10
radio input "true"
click at [509, 589] on button "Next" at bounding box center [489, 606] width 207 height 51
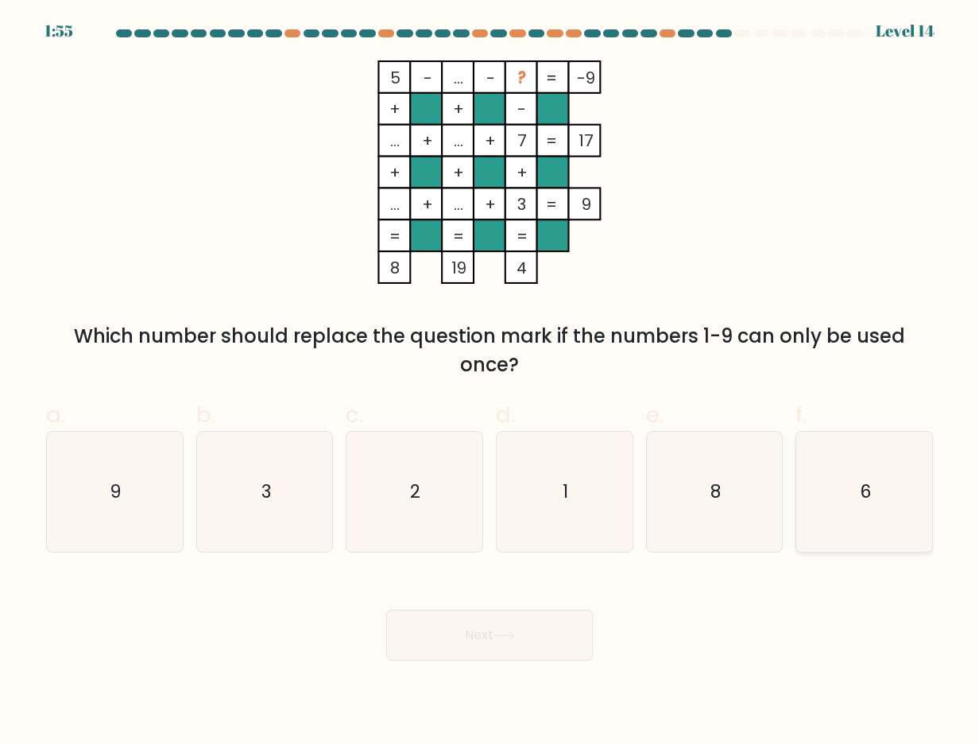
click at [859, 486] on icon "6" at bounding box center [864, 491] width 120 height 120
click at [490, 383] on input "f. 6" at bounding box center [489, 378] width 1 height 10
radio input "true"
click at [567, 636] on button "Next" at bounding box center [489, 634] width 207 height 51
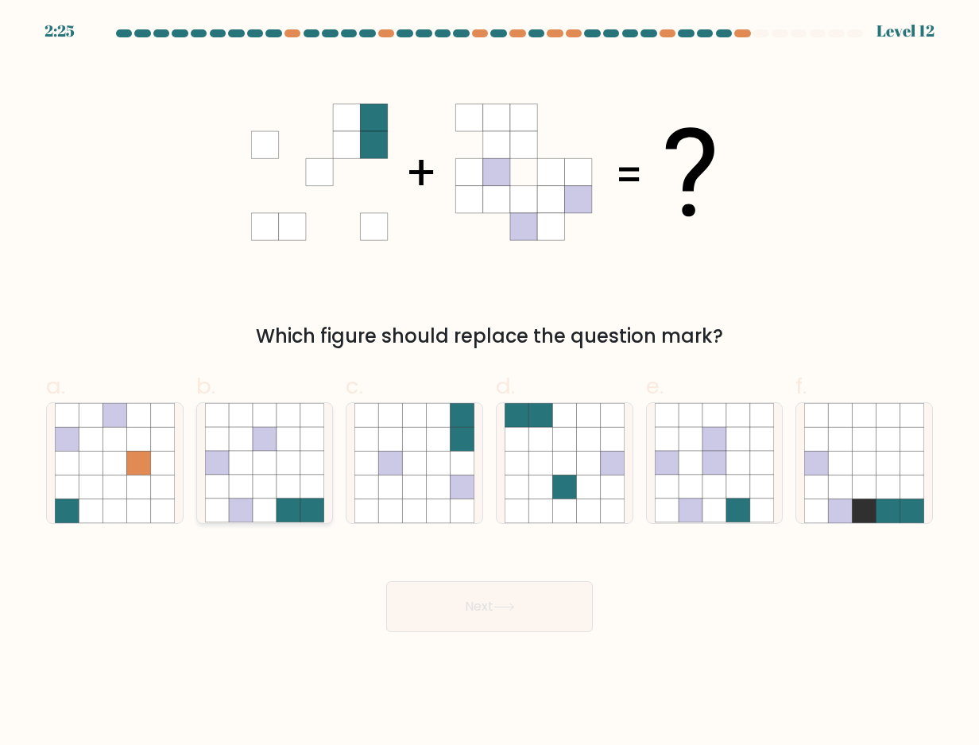
click at [258, 514] on icon at bounding box center [265, 511] width 24 height 24
click at [489, 383] on input "b." at bounding box center [489, 378] width 1 height 10
radio input "true"
click at [481, 590] on button "Next" at bounding box center [489, 606] width 207 height 51
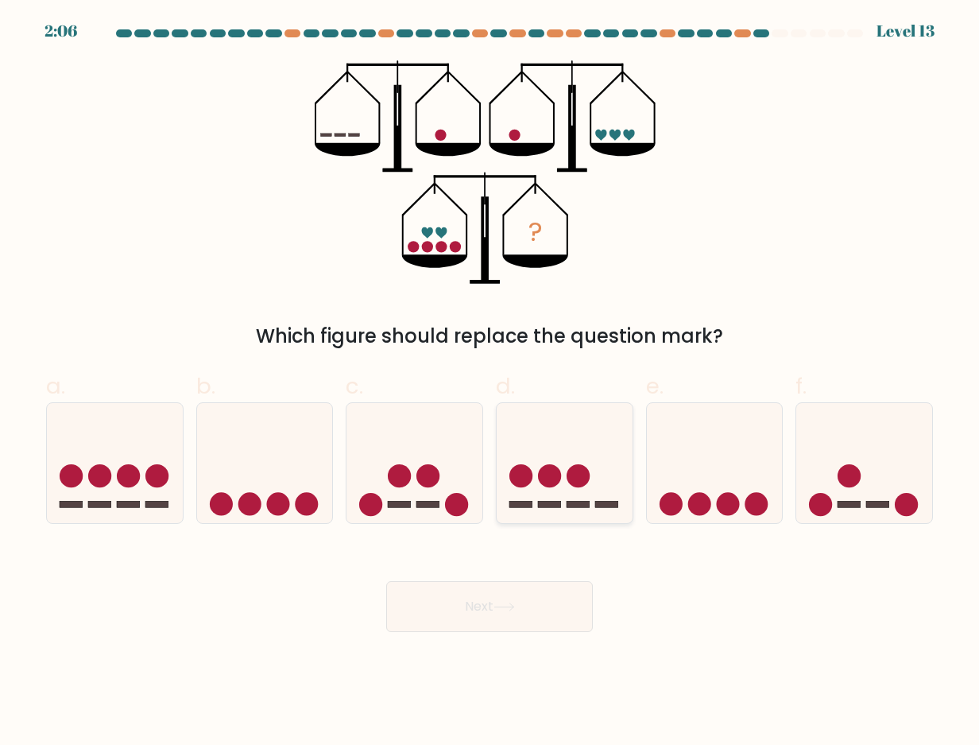
click at [532, 477] on circle at bounding box center [520, 475] width 23 height 23
click at [490, 383] on input "d." at bounding box center [489, 378] width 1 height 10
radio input "true"
click at [539, 617] on button "Next" at bounding box center [489, 606] width 207 height 51
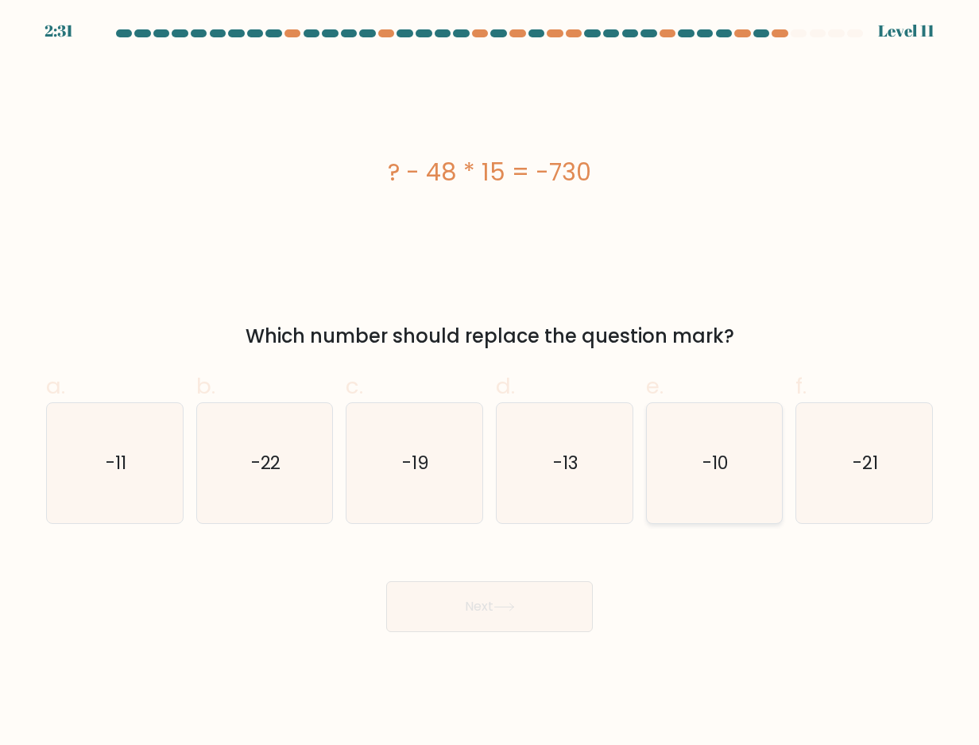
click at [679, 489] on icon "-10" at bounding box center [715, 463] width 120 height 120
click at [490, 383] on input "e. -10" at bounding box center [489, 378] width 1 height 10
radio input "true"
click at [478, 602] on button "Next" at bounding box center [489, 606] width 207 height 51
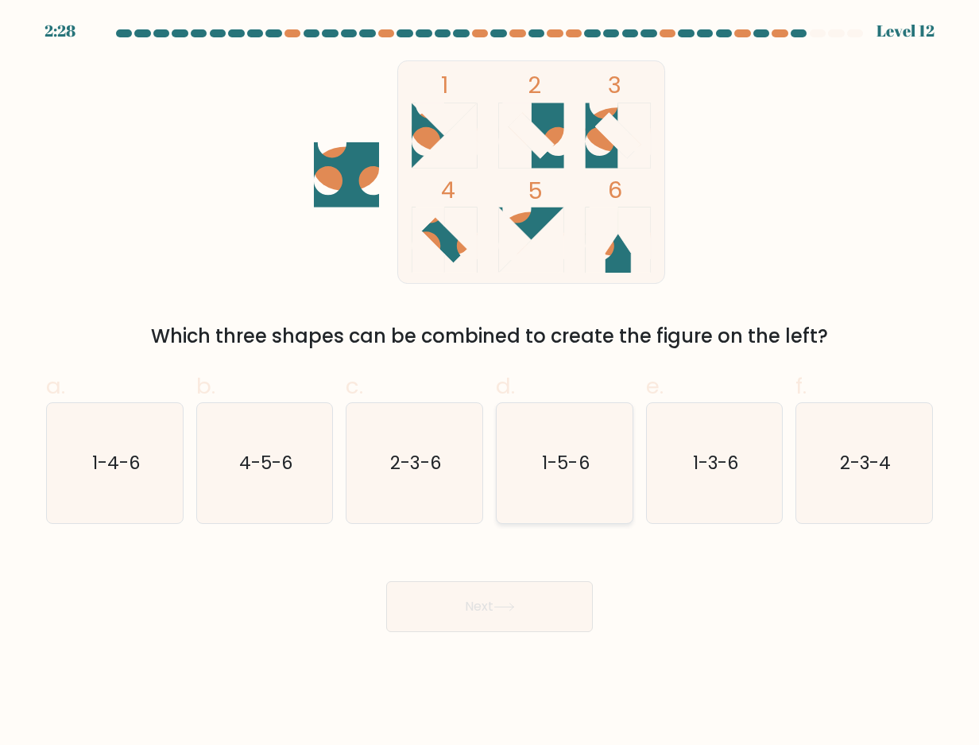
click at [543, 462] on text "1-5-6" at bounding box center [565, 462] width 47 height 25
click at [490, 383] on input "d. 1-5-6" at bounding box center [489, 378] width 1 height 10
radio input "true"
click at [522, 591] on button "Next" at bounding box center [489, 606] width 207 height 51
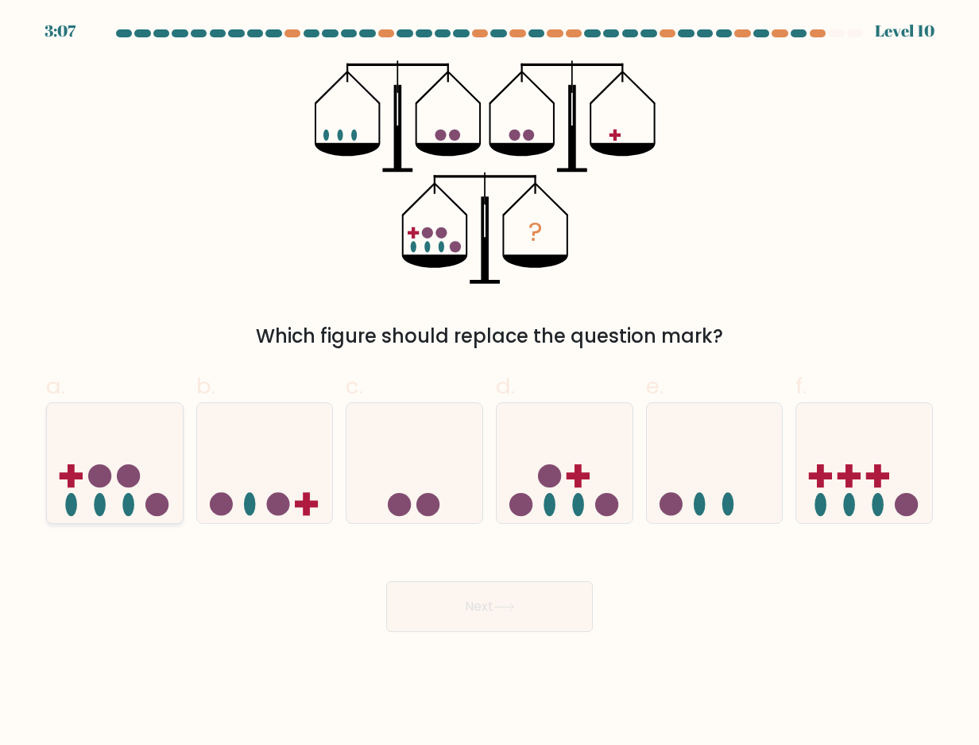
click at [95, 455] on icon at bounding box center [115, 463] width 136 height 112
click at [489, 383] on input "a." at bounding box center [489, 378] width 1 height 10
radio input "true"
click at [472, 606] on button "Next" at bounding box center [489, 606] width 207 height 51
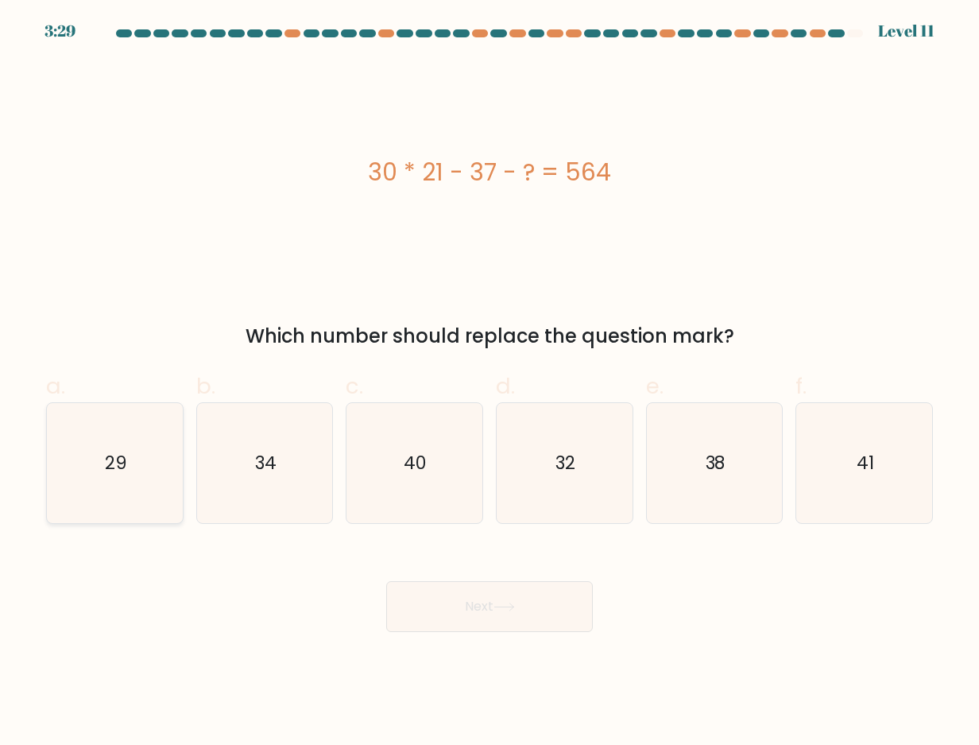
click at [133, 443] on icon "29" at bounding box center [115, 463] width 120 height 120
click at [489, 383] on input "a. 29" at bounding box center [489, 378] width 1 height 10
radio input "true"
click at [502, 607] on icon at bounding box center [503, 606] width 19 height 7
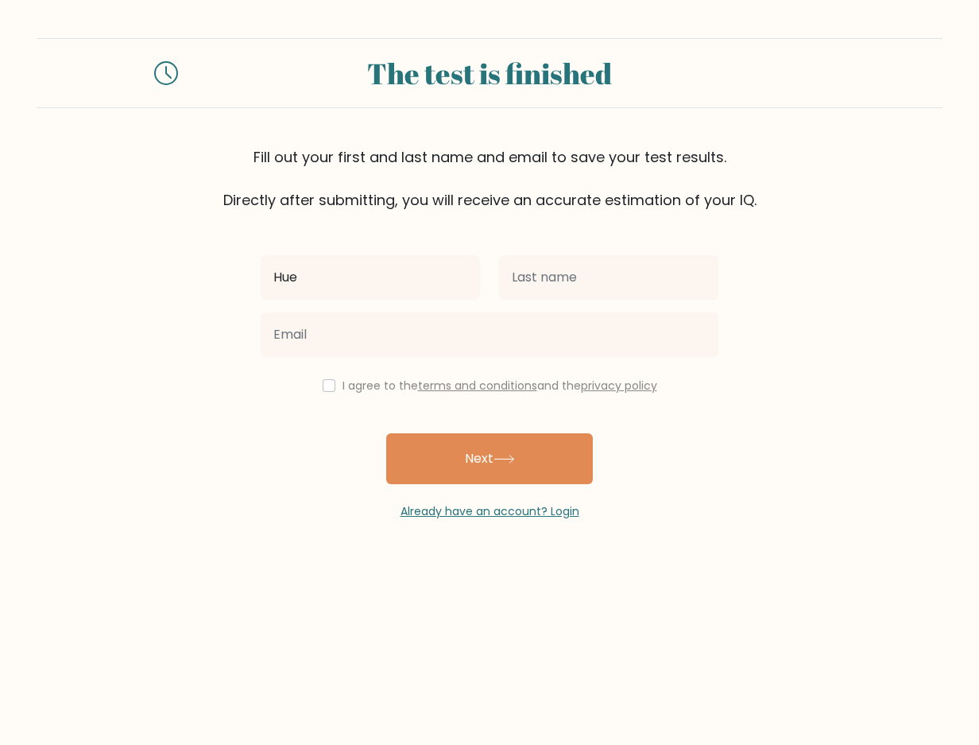
type input "[PERSON_NAME]"
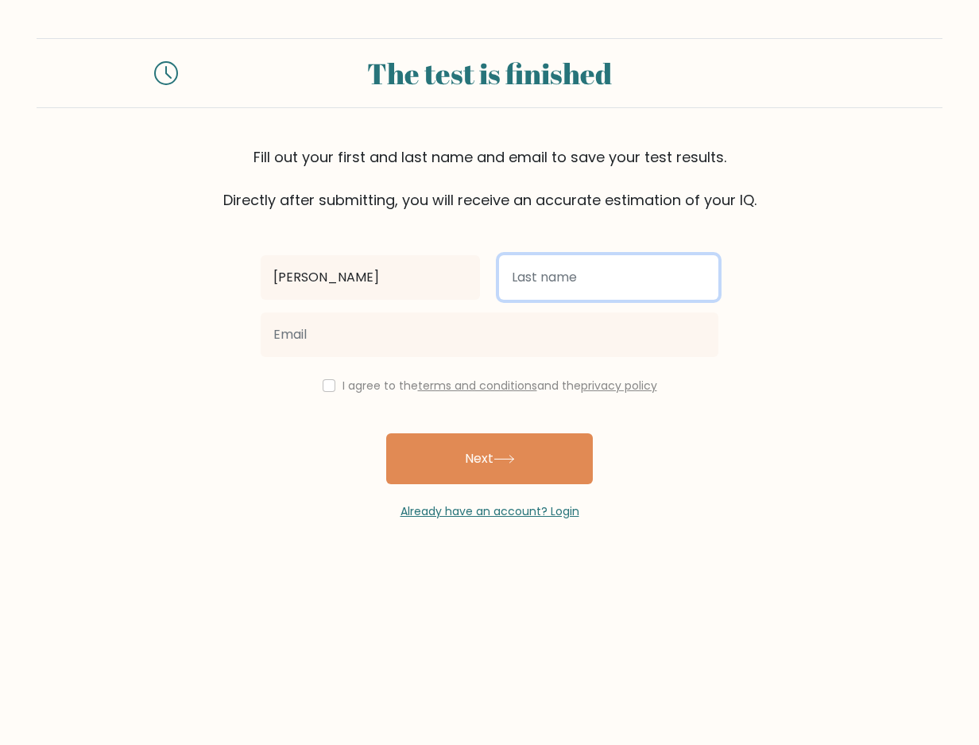
click at [662, 277] on input "text" at bounding box center [608, 277] width 219 height 44
type input "Villarosa"
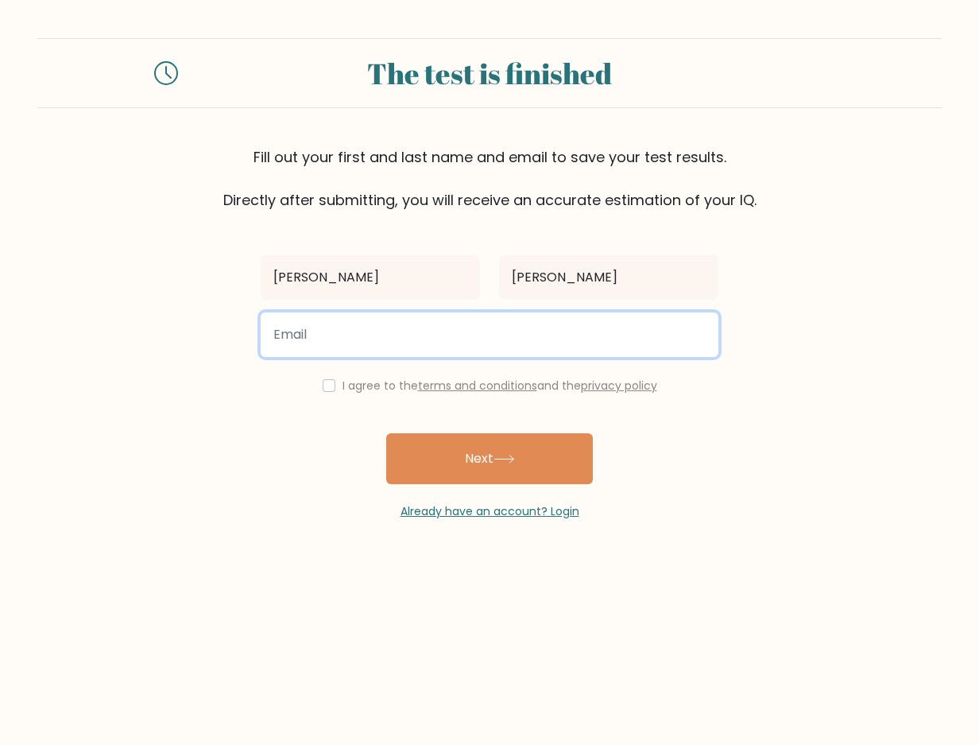
click at [500, 338] on input "email" at bounding box center [490, 334] width 458 height 44
type input "huewallace.villarosa@gmail.com"
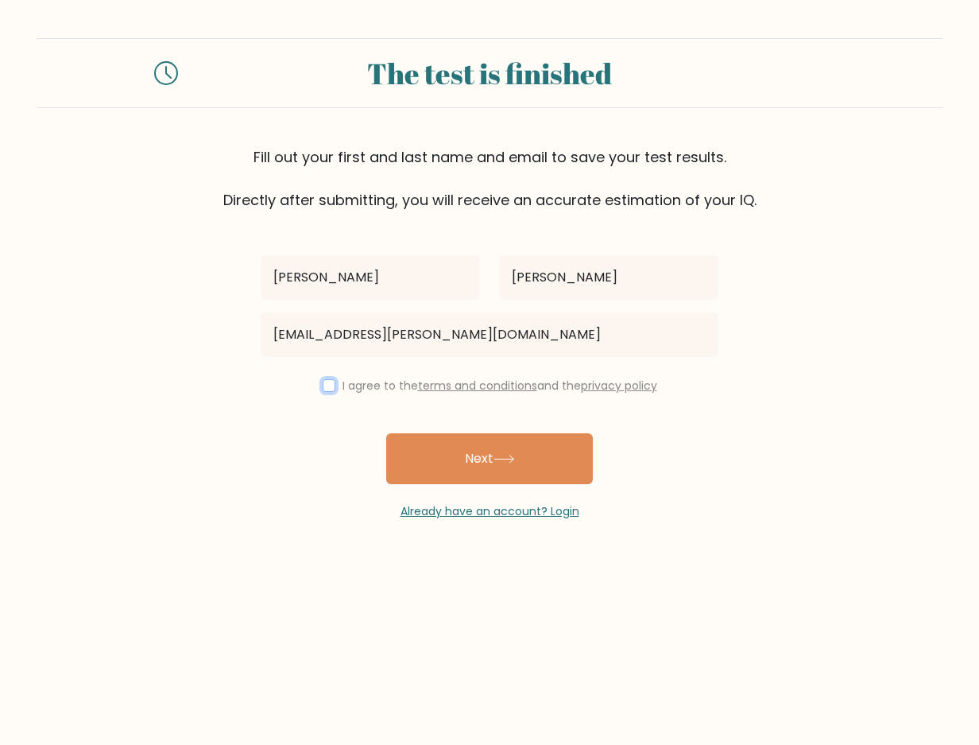
click at [327, 388] on input "checkbox" at bounding box center [329, 385] width 13 height 13
checkbox input "true"
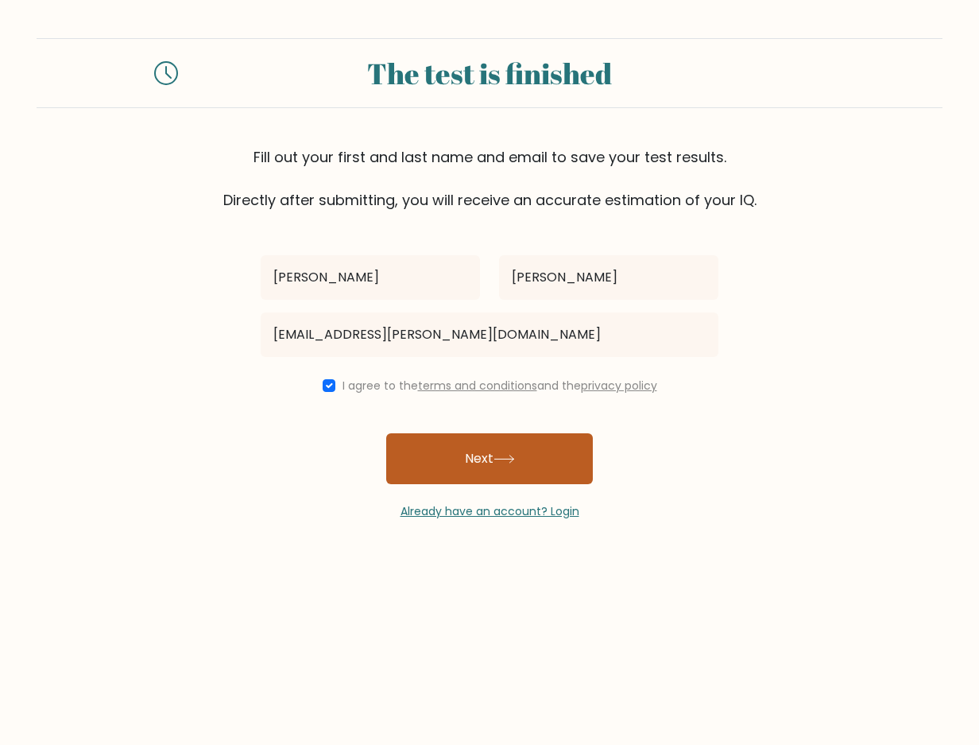
click at [485, 451] on button "Next" at bounding box center [489, 458] width 207 height 51
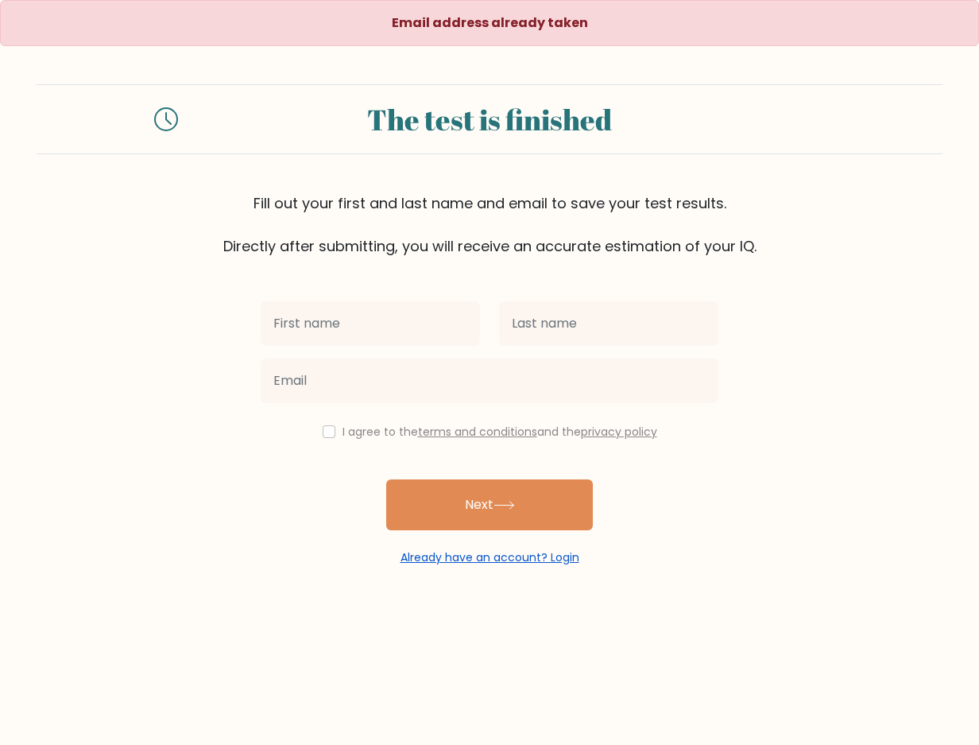
click at [542, 560] on link "Already have an account? Login" at bounding box center [489, 557] width 179 height 16
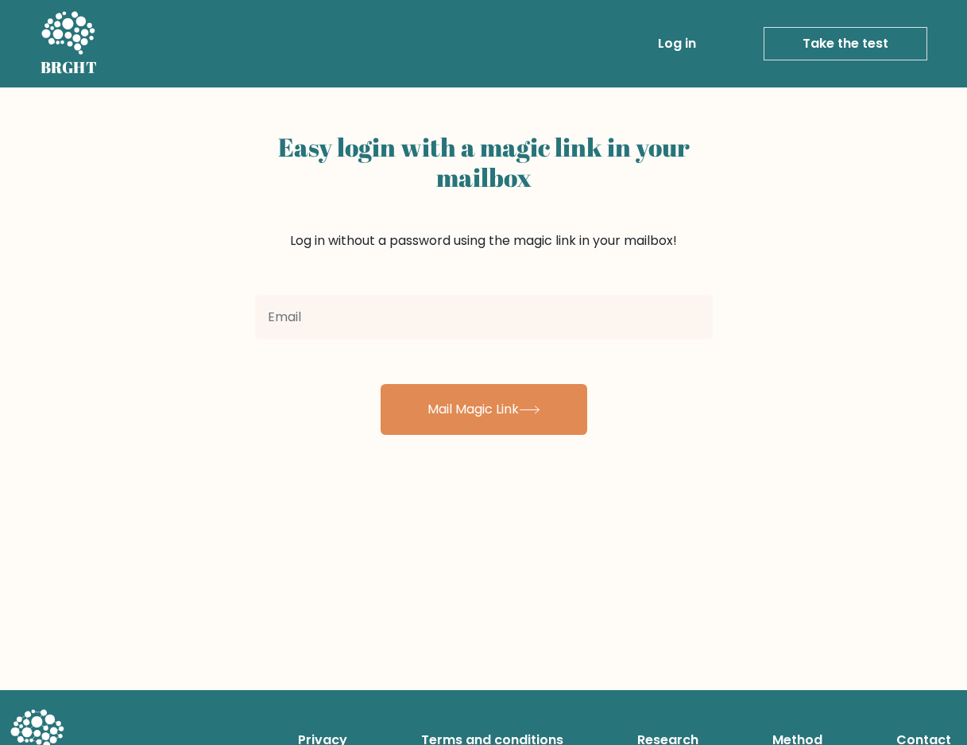
click at [472, 334] on input "email" at bounding box center [484, 317] width 458 height 44
type input "huewallace.villarosa@gmail.com"
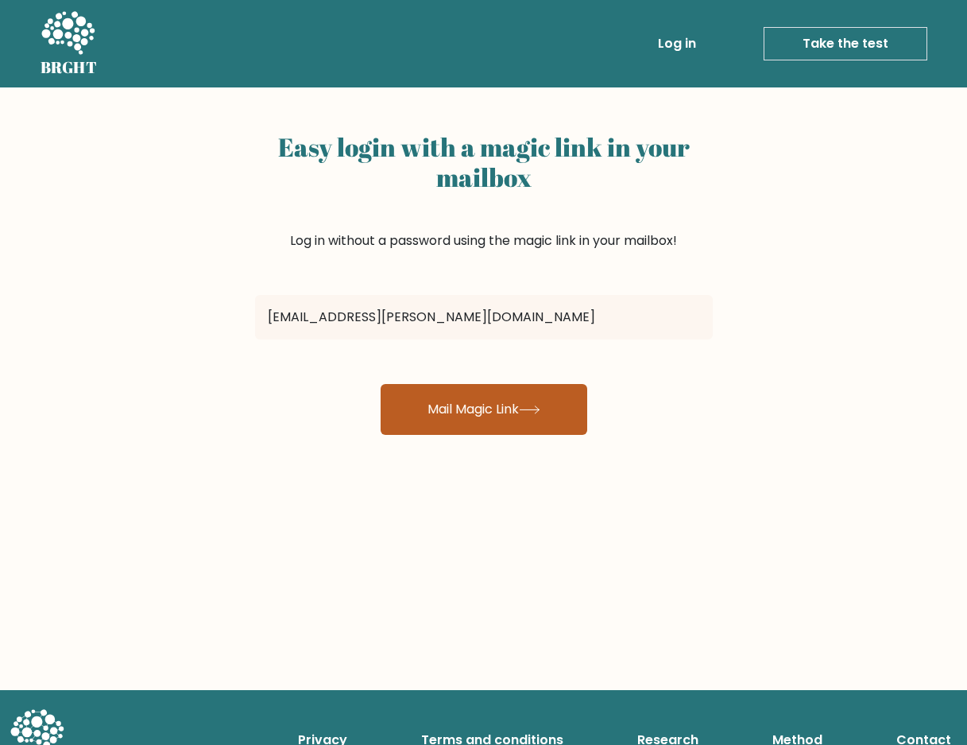
click at [478, 415] on button "Mail Magic Link" at bounding box center [484, 409] width 207 height 51
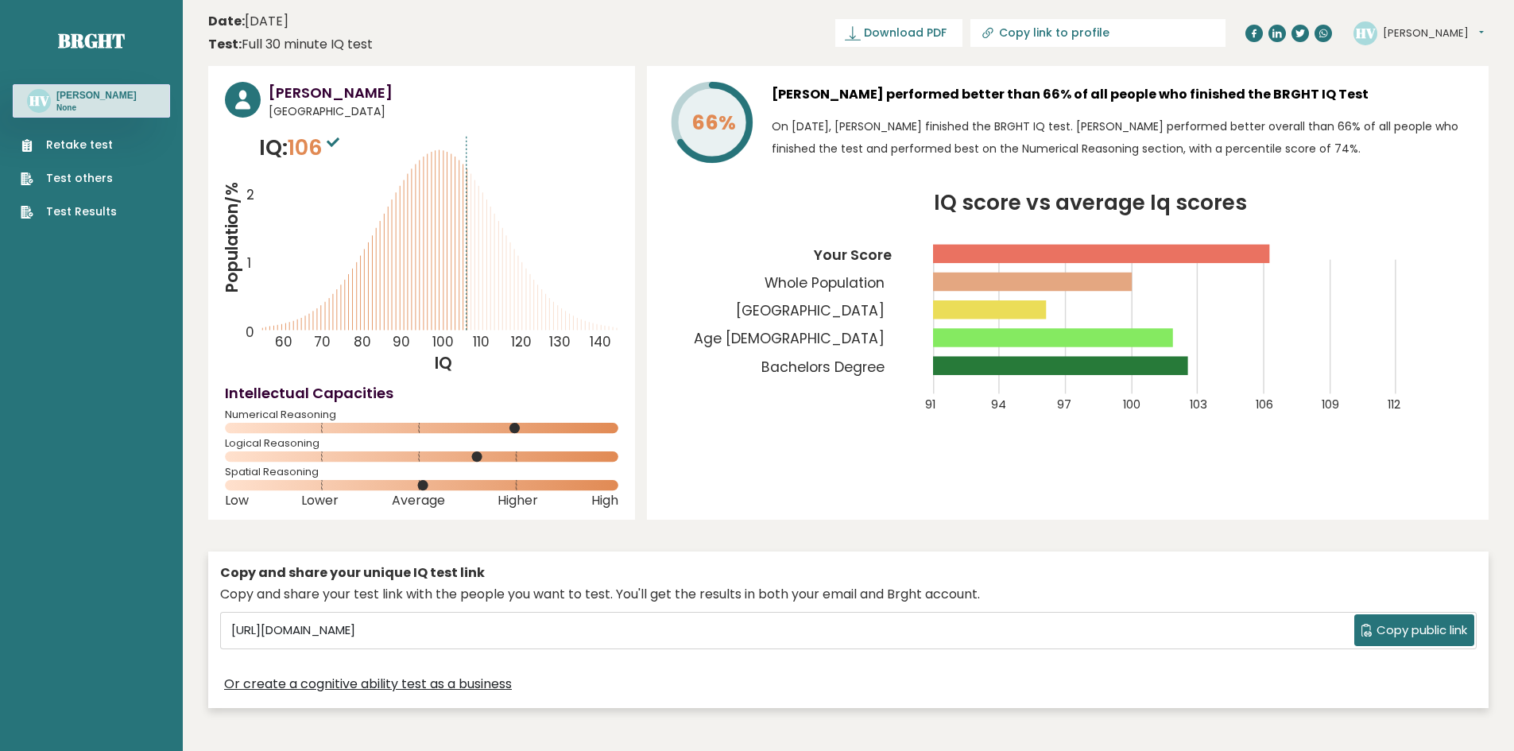
click at [966, 623] on span "Copy public link" at bounding box center [1421, 630] width 91 height 18
